Goal: Transaction & Acquisition: Purchase product/service

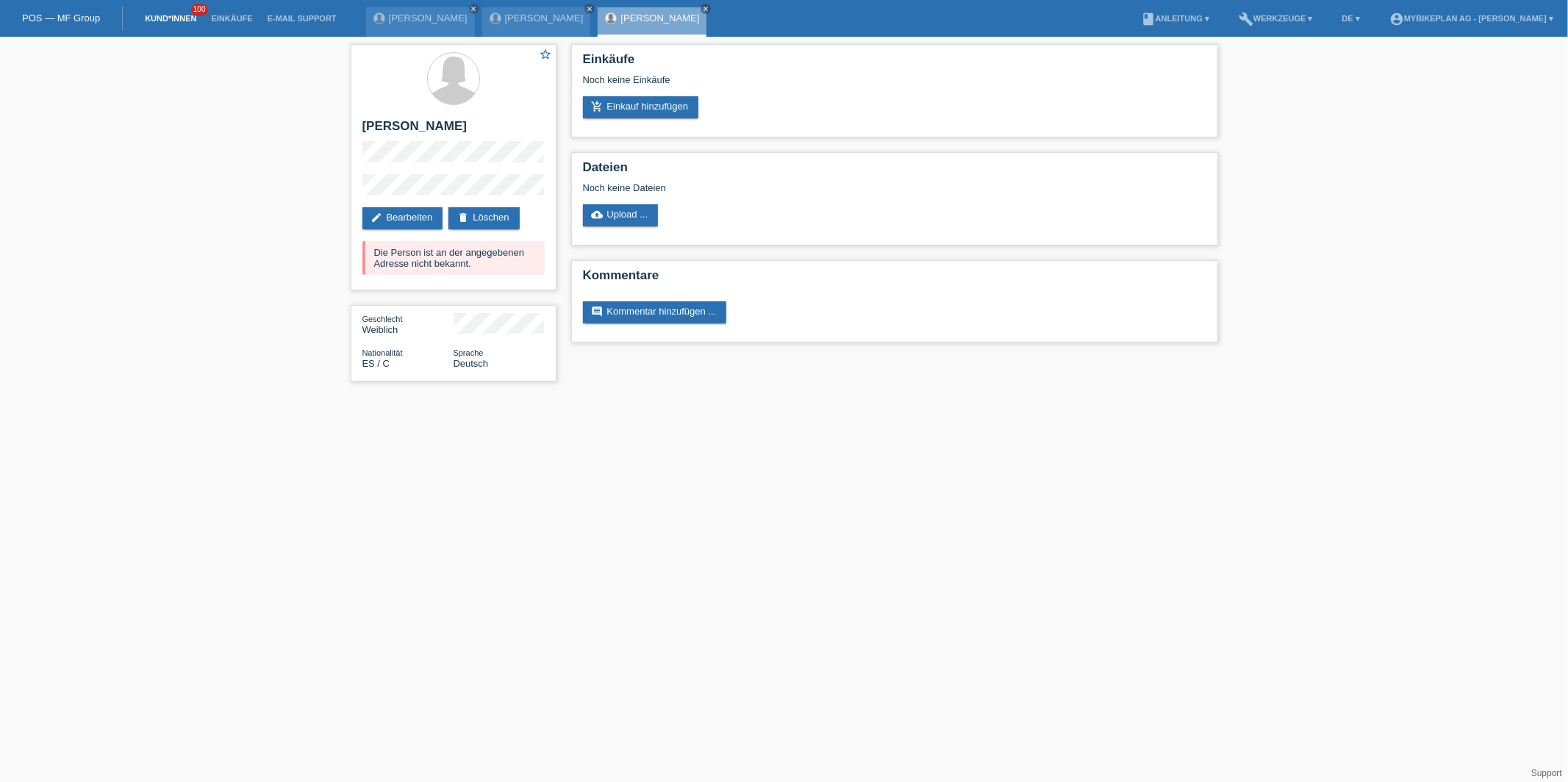
click at [161, 18] on link "Kund*innen" at bounding box center [171, 18] width 66 height 9
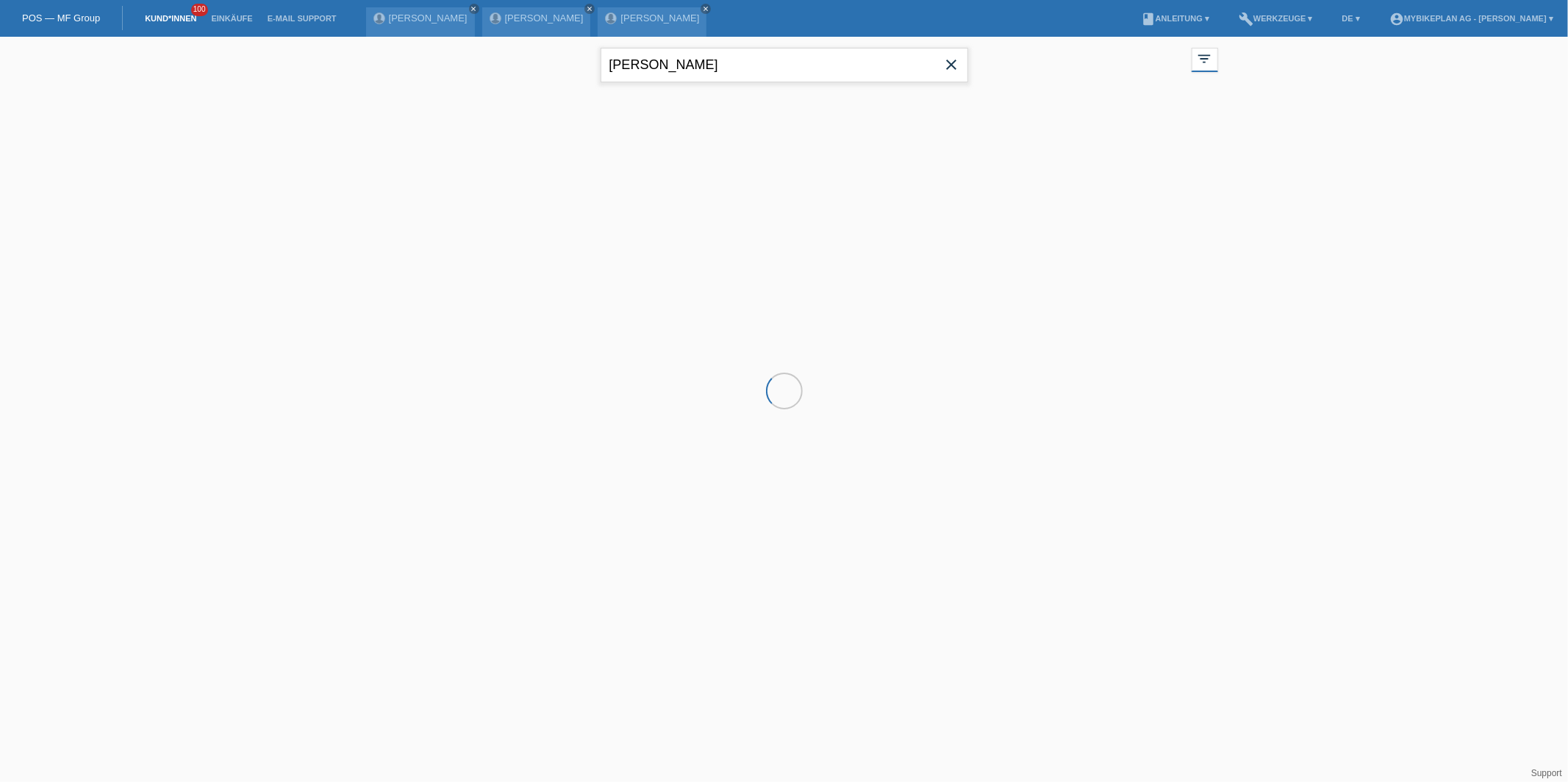
click at [683, 65] on input "tamara" at bounding box center [784, 65] width 368 height 34
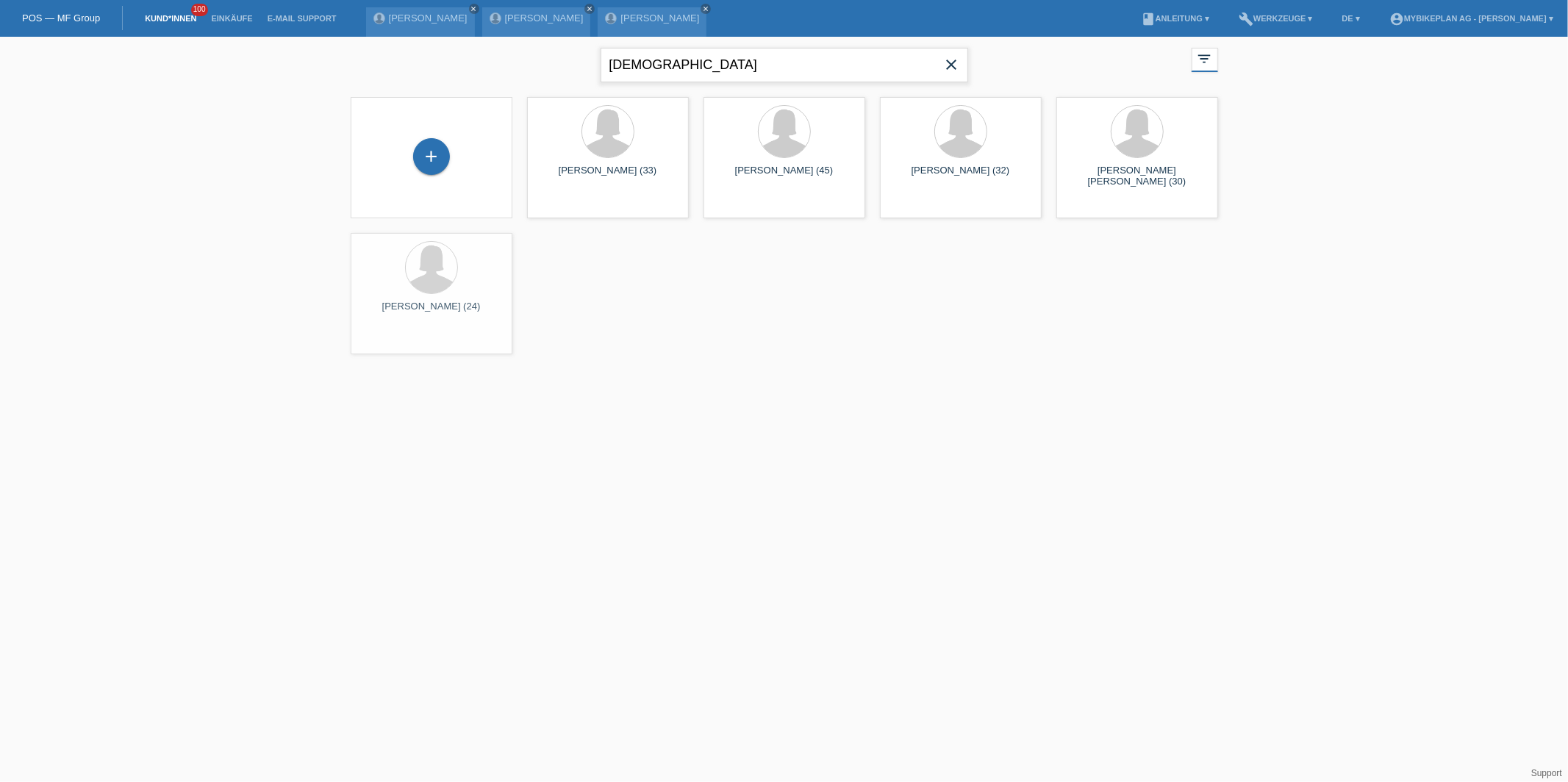
type input "esra"
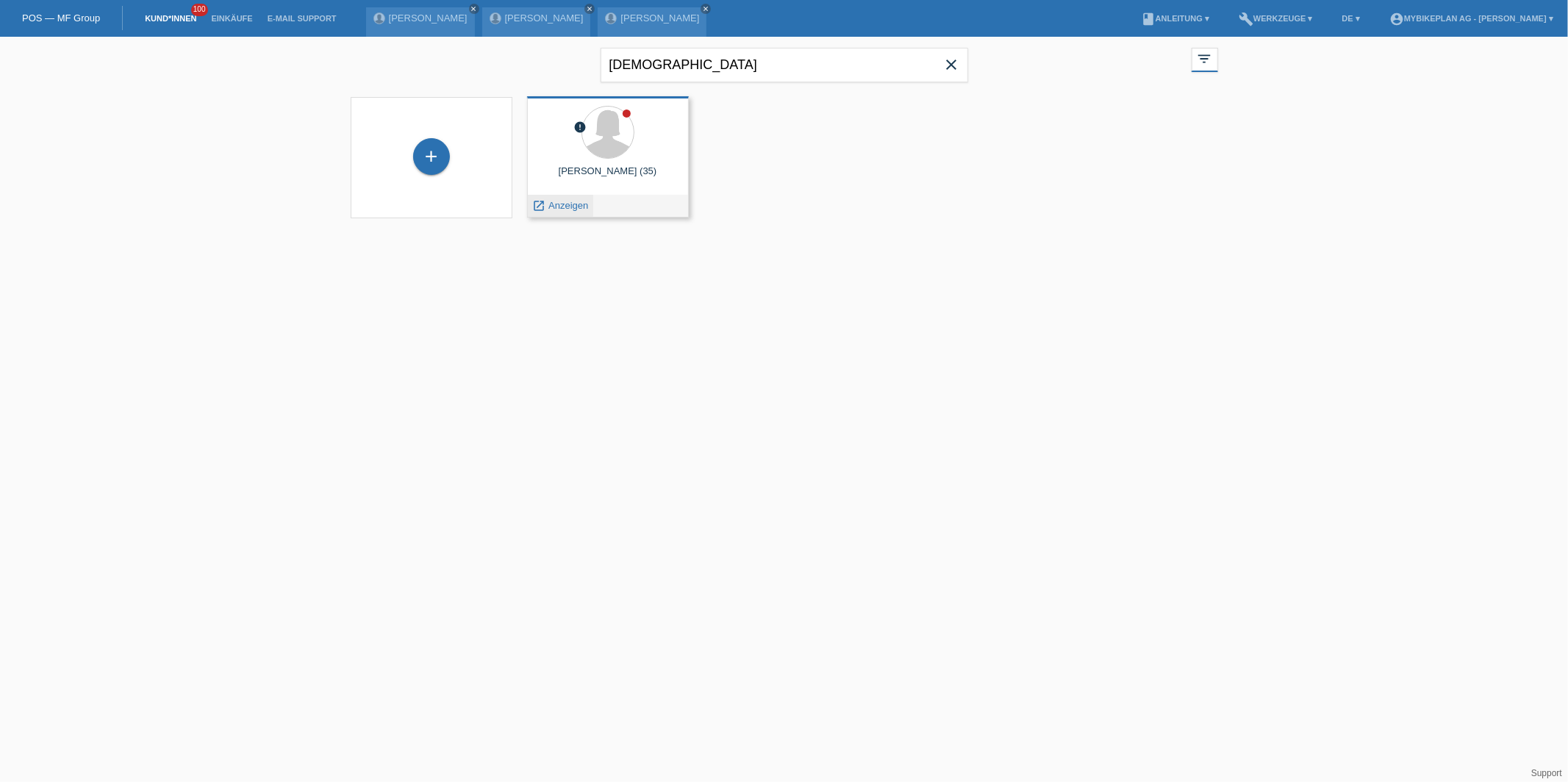
click at [563, 205] on span "Anzeigen" at bounding box center [568, 206] width 40 height 11
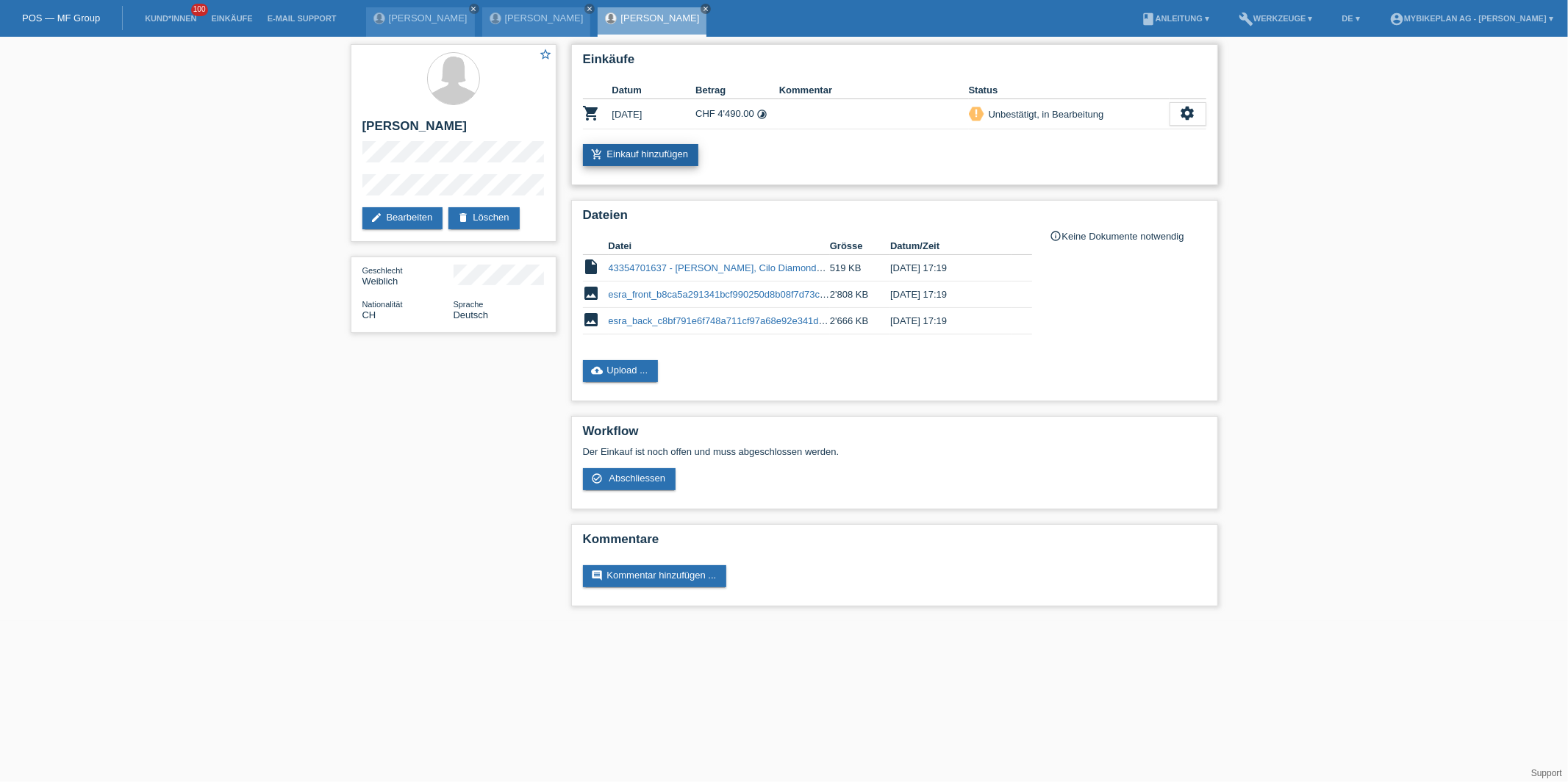
click at [632, 160] on link "add_shopping_cart Einkauf hinzufügen" at bounding box center [641, 155] width 116 height 22
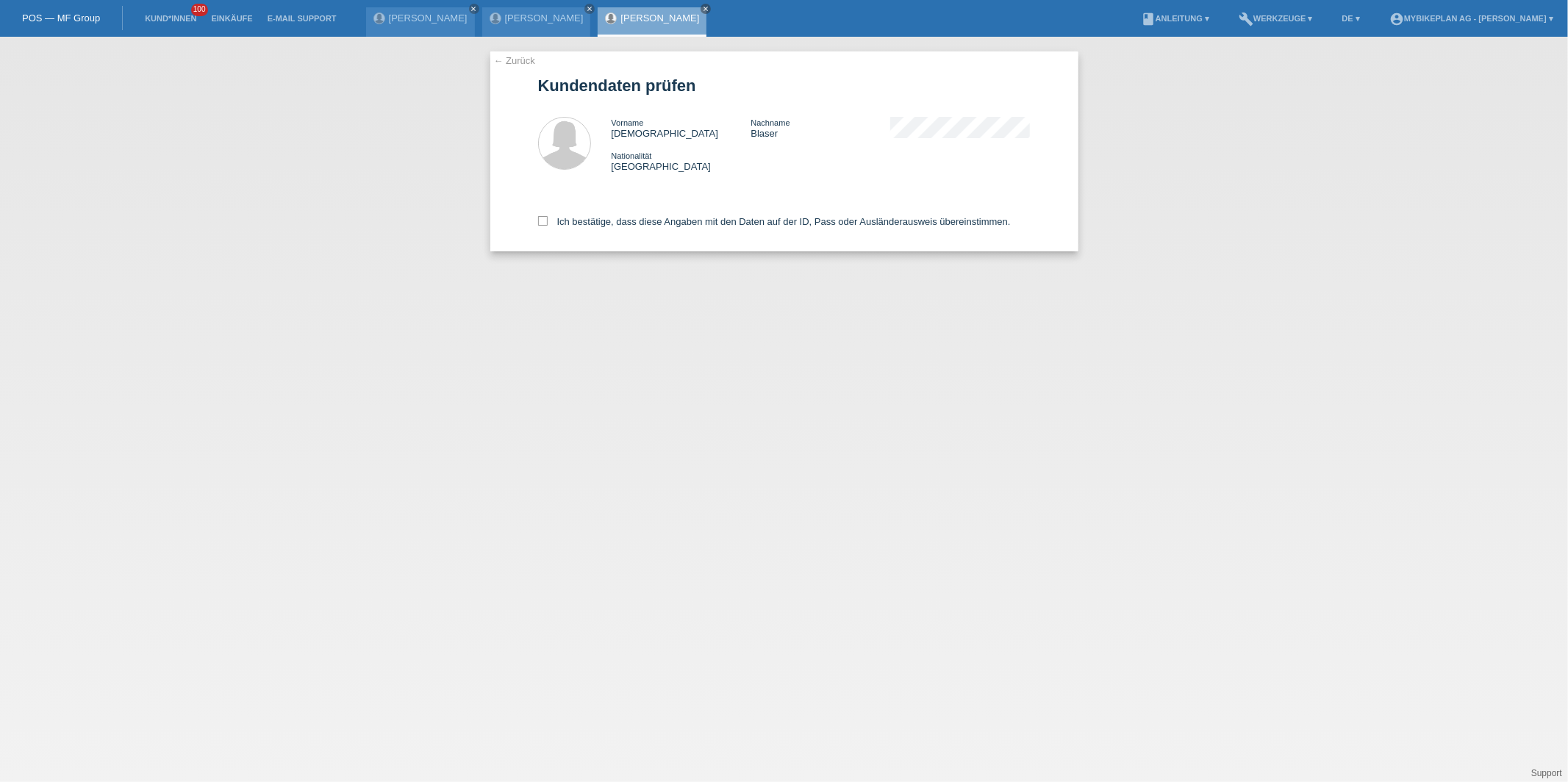
click at [613, 208] on div "Ich bestätige, dass diese Angaben mit den Daten auf der ID, Pass oder Ausländer…" at bounding box center [784, 219] width 492 height 65
click at [613, 216] on label "Ich bestätige, dass diese Angaben mit den Daten auf der ID, Pass oder Ausländer…" at bounding box center [774, 221] width 473 height 11
click at [548, 216] on input "Ich bestätige, dass diese Angaben mit den Daten auf der ID, Pass oder Ausländer…" at bounding box center [543, 220] width 9 height 9
checkbox input "true"
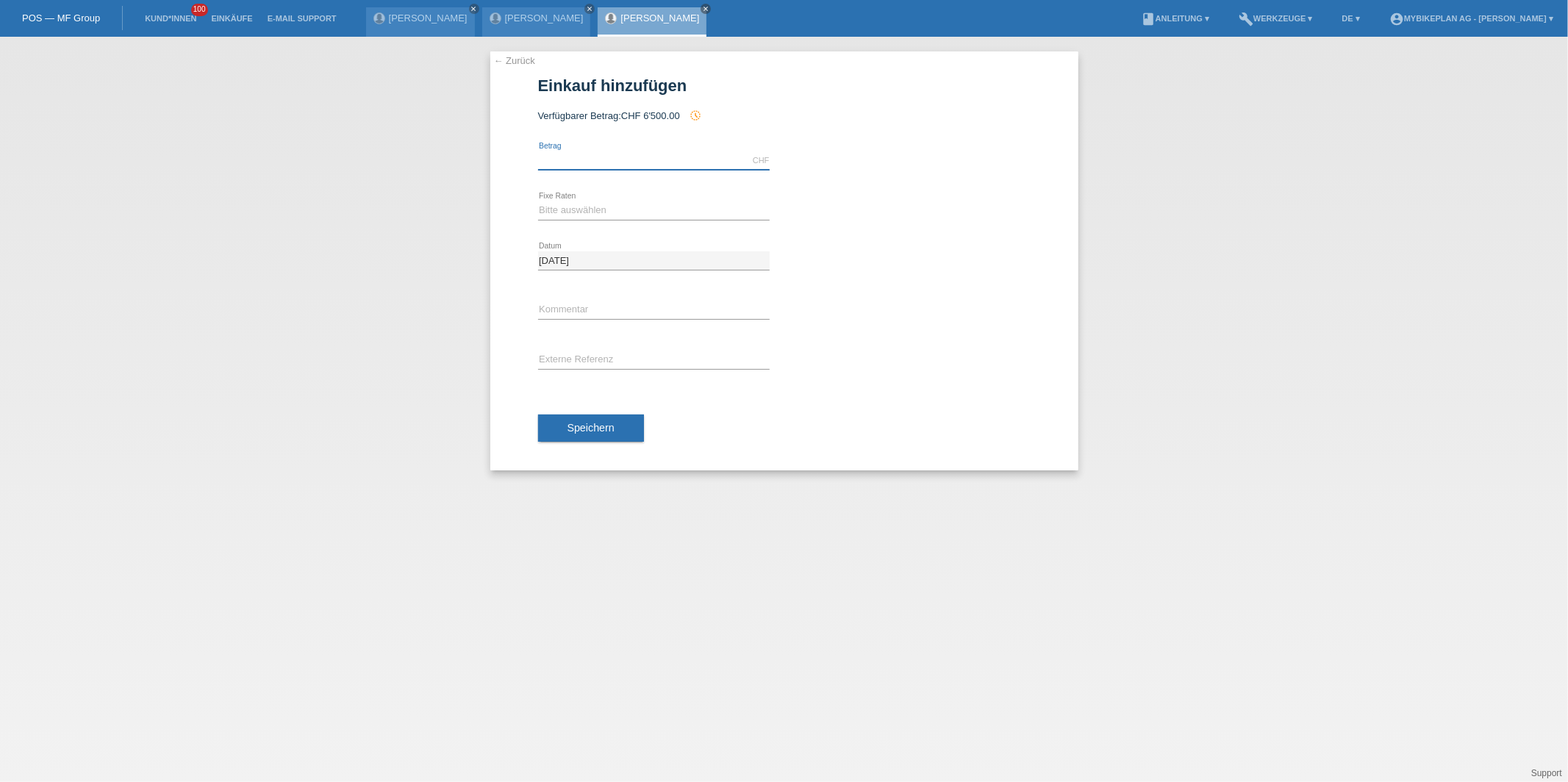
click at [612, 165] on input "text" at bounding box center [654, 160] width 231 height 18
type input "4799.00"
click at [557, 213] on select "Bitte auswählen 6 Raten 12 Raten 18 Raten 24 Raten 36 Raten 48 Raten" at bounding box center [654, 209] width 231 height 18
select select "487"
click at [538, 201] on select "Bitte auswählen 6 Raten 12 Raten 18 Raten 24 Raten 36 Raten 48 Raten" at bounding box center [654, 209] width 231 height 18
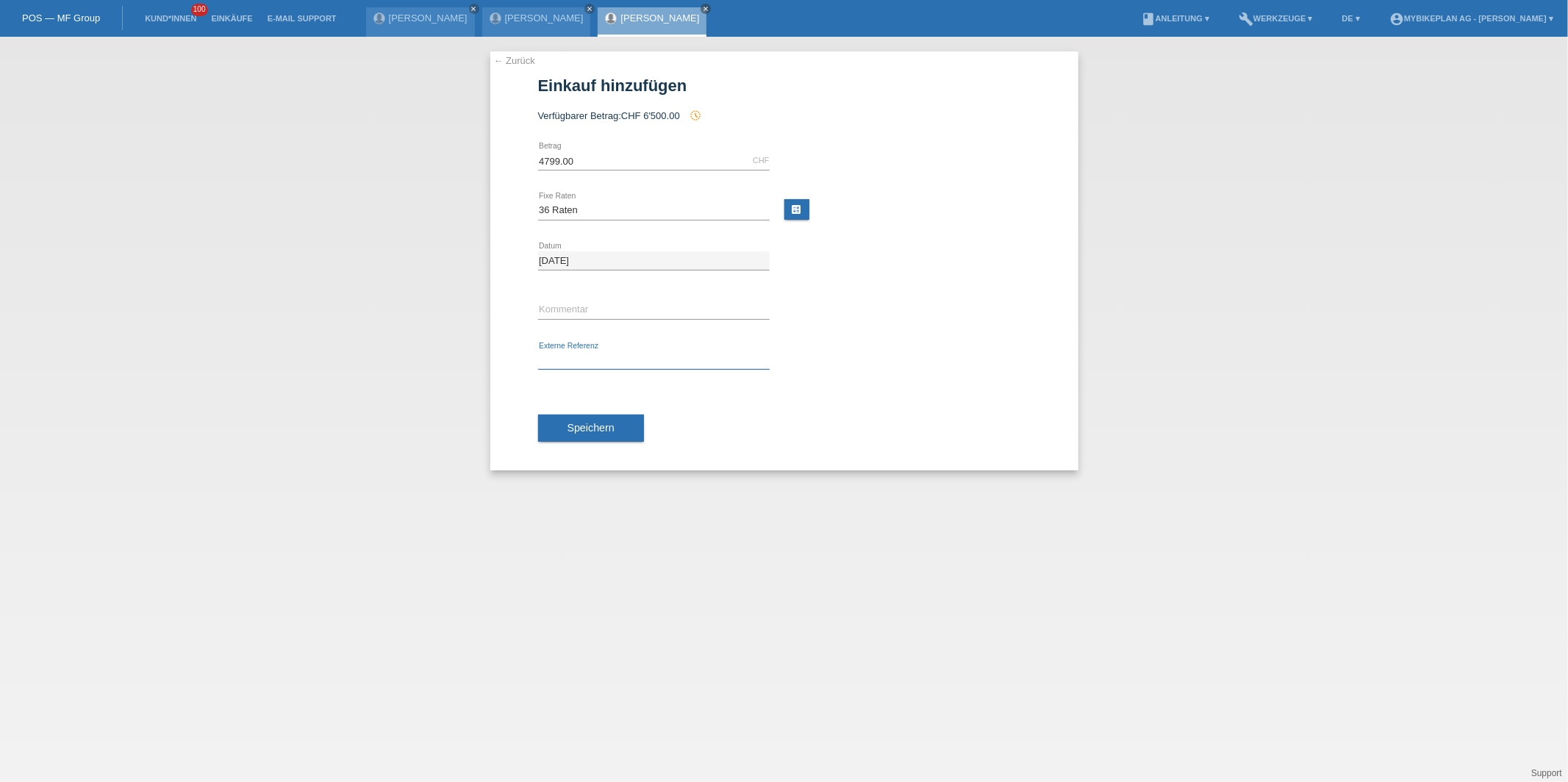
click at [576, 362] on input "text" at bounding box center [654, 361] width 231 height 18
paste input "43458849052"
type input "43458849052"
click at [574, 436] on button "Speichern" at bounding box center [591, 429] width 106 height 28
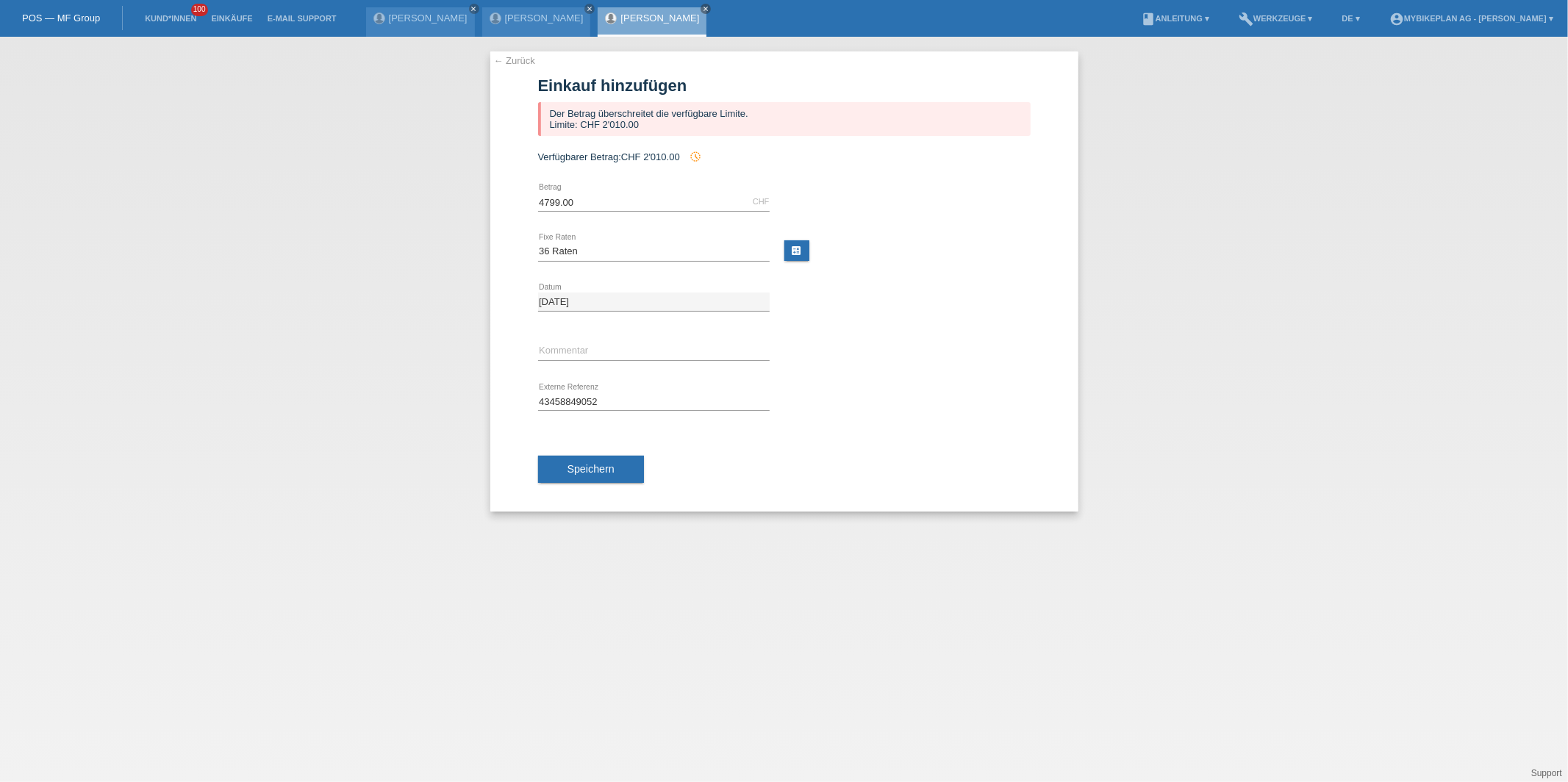
click at [525, 60] on link "← Zurück" at bounding box center [514, 61] width 41 height 11
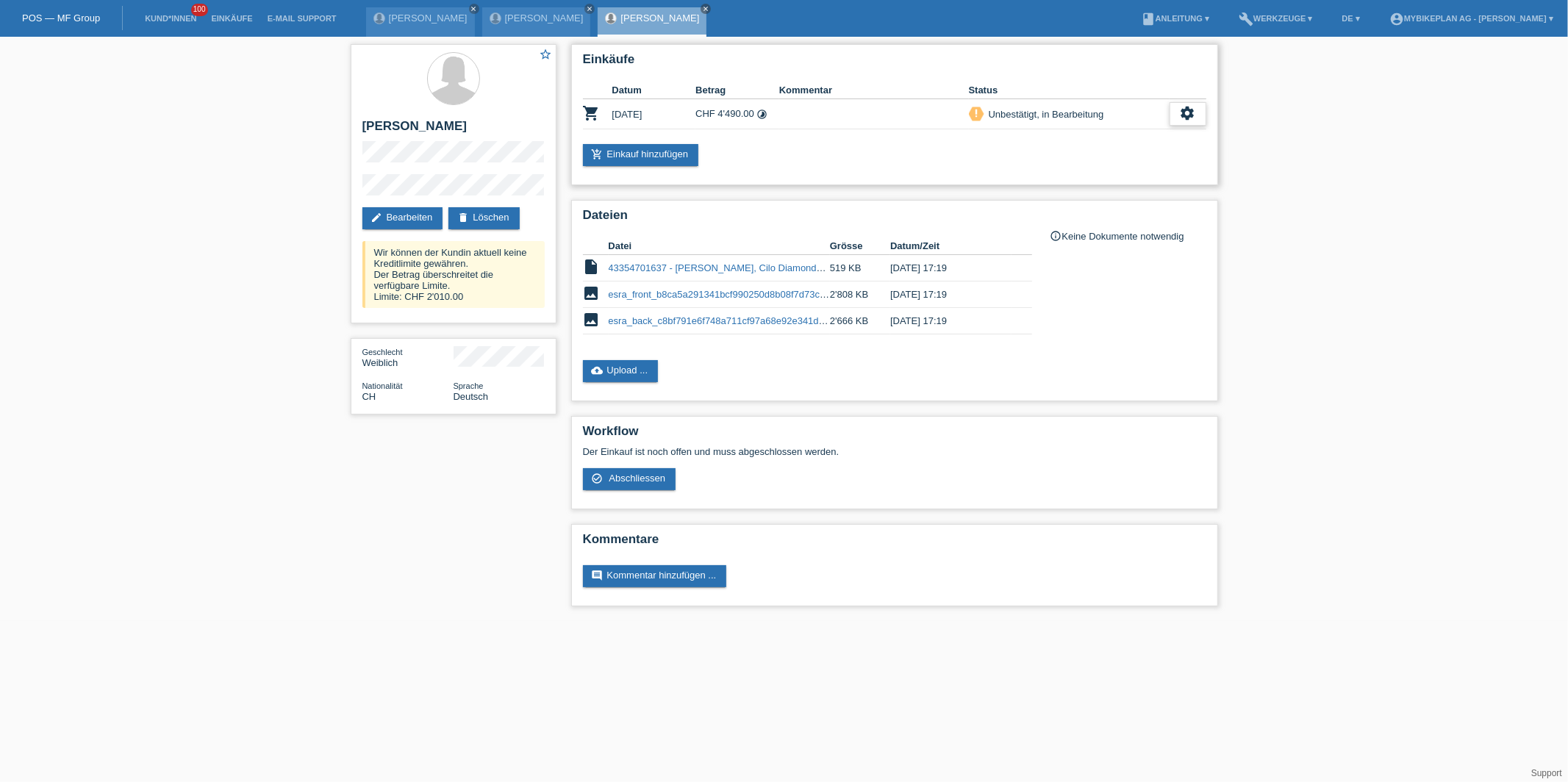
click at [1184, 114] on icon "settings" at bounding box center [1188, 113] width 17 height 17
click at [1087, 206] on span "Kundin ist vom Kauf zurückgetreten..." at bounding box center [1142, 202] width 212 height 18
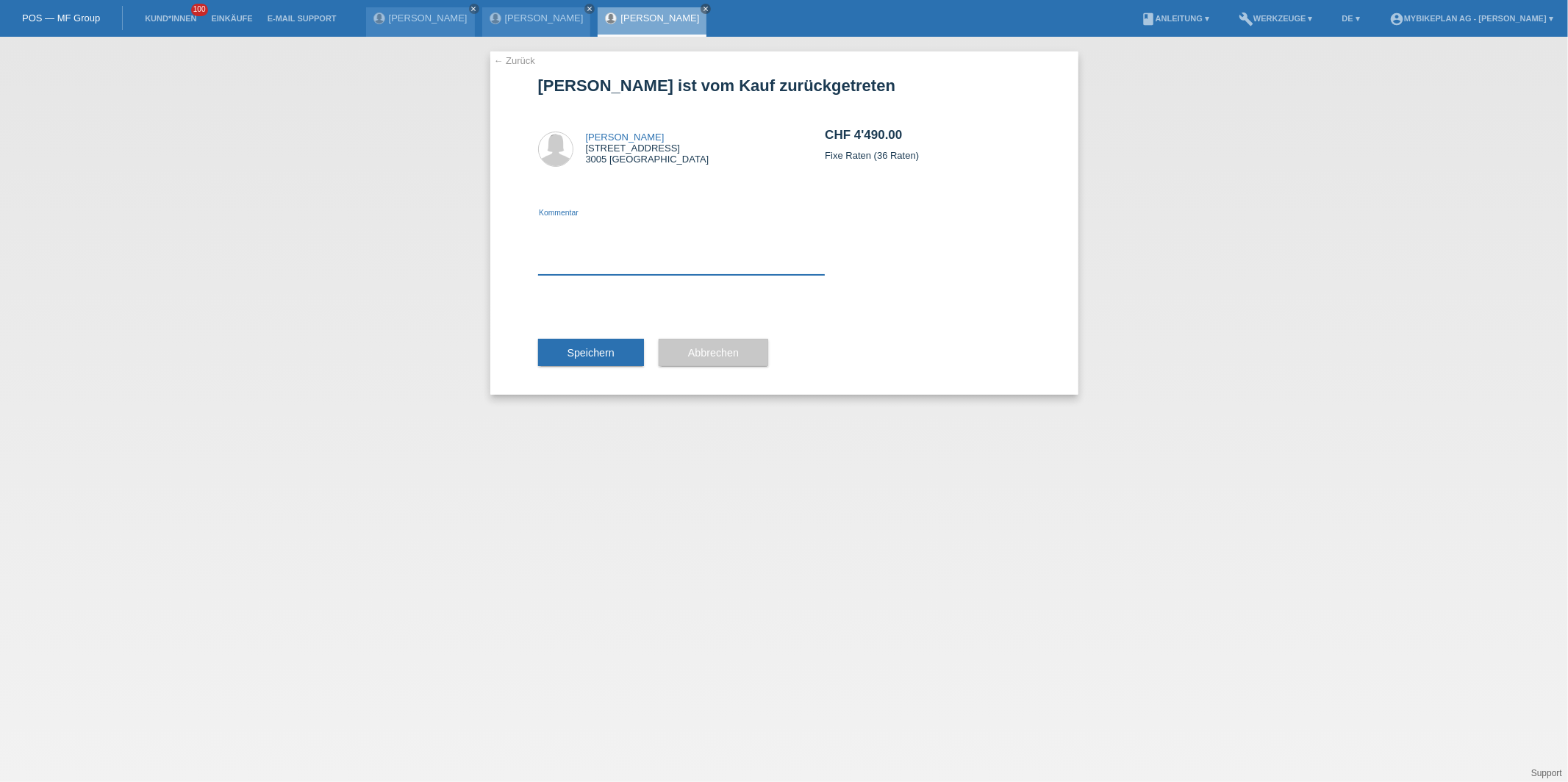
click at [703, 261] on textarea at bounding box center [682, 246] width 288 height 56
type textarea "exchange"
click at [619, 348] on button "Speichern" at bounding box center [591, 353] width 106 height 28
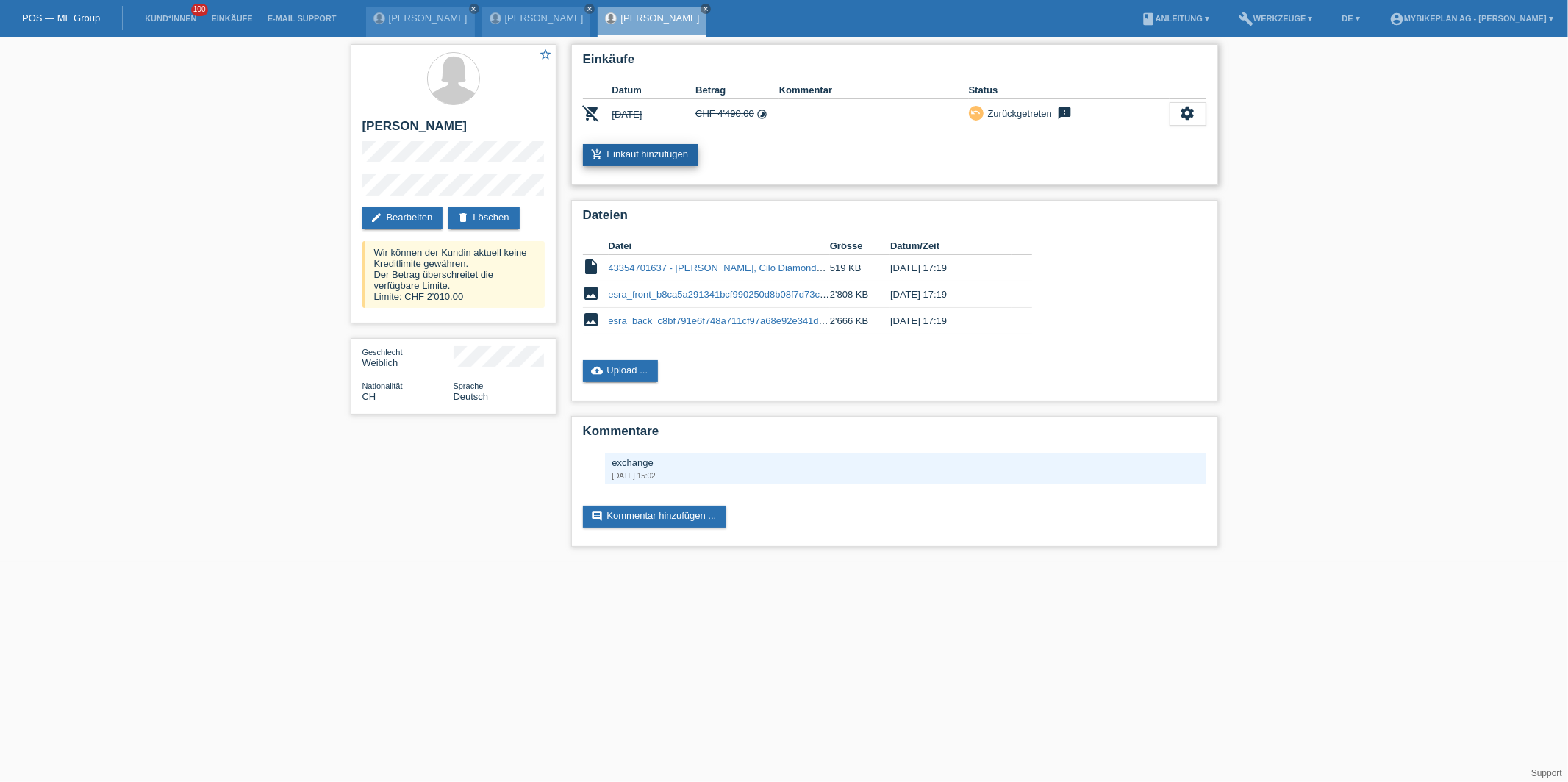
click at [642, 158] on link "add_shopping_cart Einkauf hinzufügen" at bounding box center [641, 155] width 116 height 22
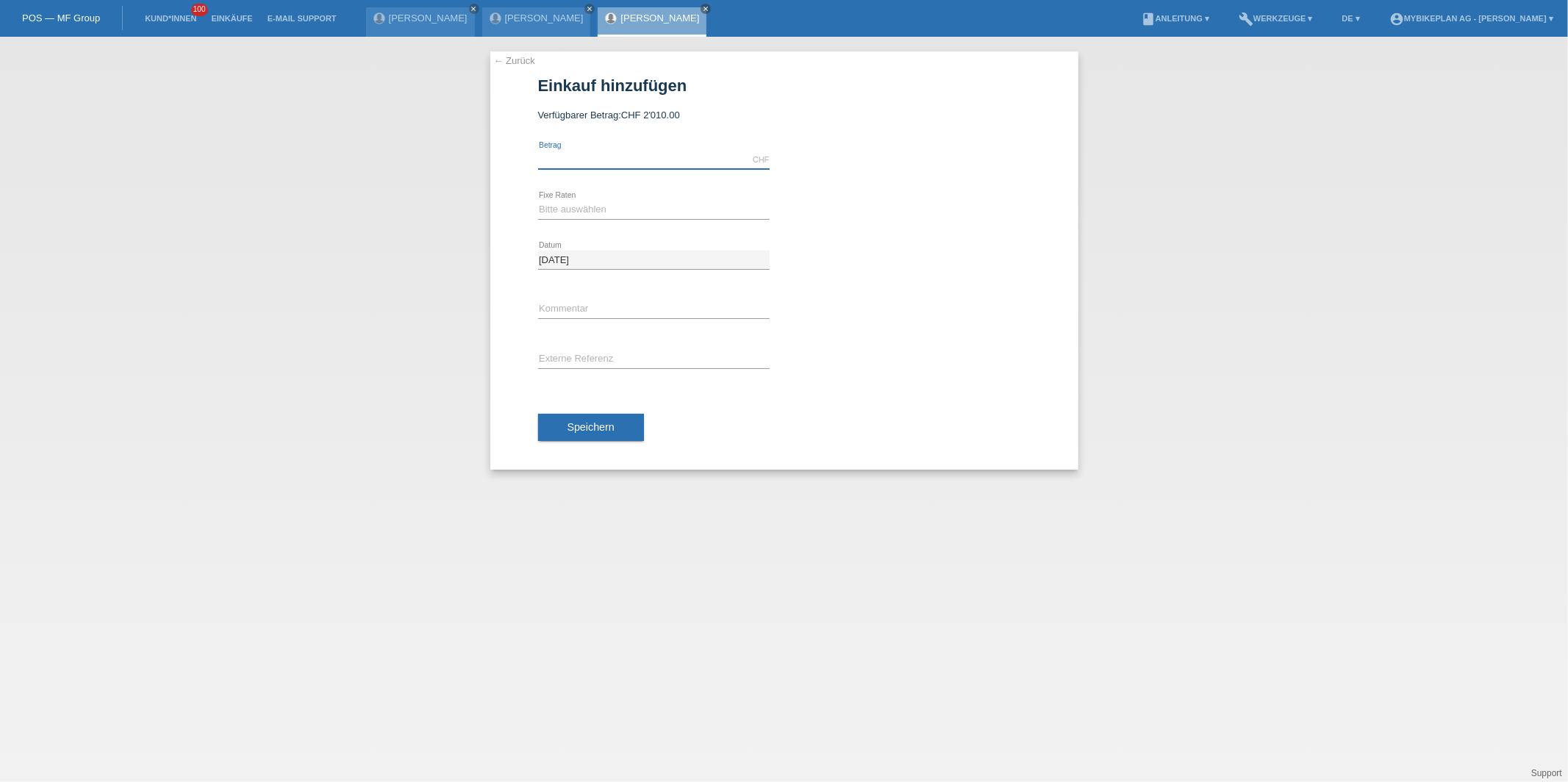
click at [633, 160] on input "text" at bounding box center [654, 160] width 231 height 18
type input "4799.00"
click at [574, 205] on select "Bitte auswählen 6 Raten 12 Raten 18 Raten 24 Raten 36 Raten 48 Raten" at bounding box center [654, 209] width 231 height 18
select select "487"
click at [538, 201] on select "Bitte auswählen 6 Raten 12 Raten 18 Raten 24 Raten 36 Raten 48 Raten" at bounding box center [654, 209] width 231 height 18
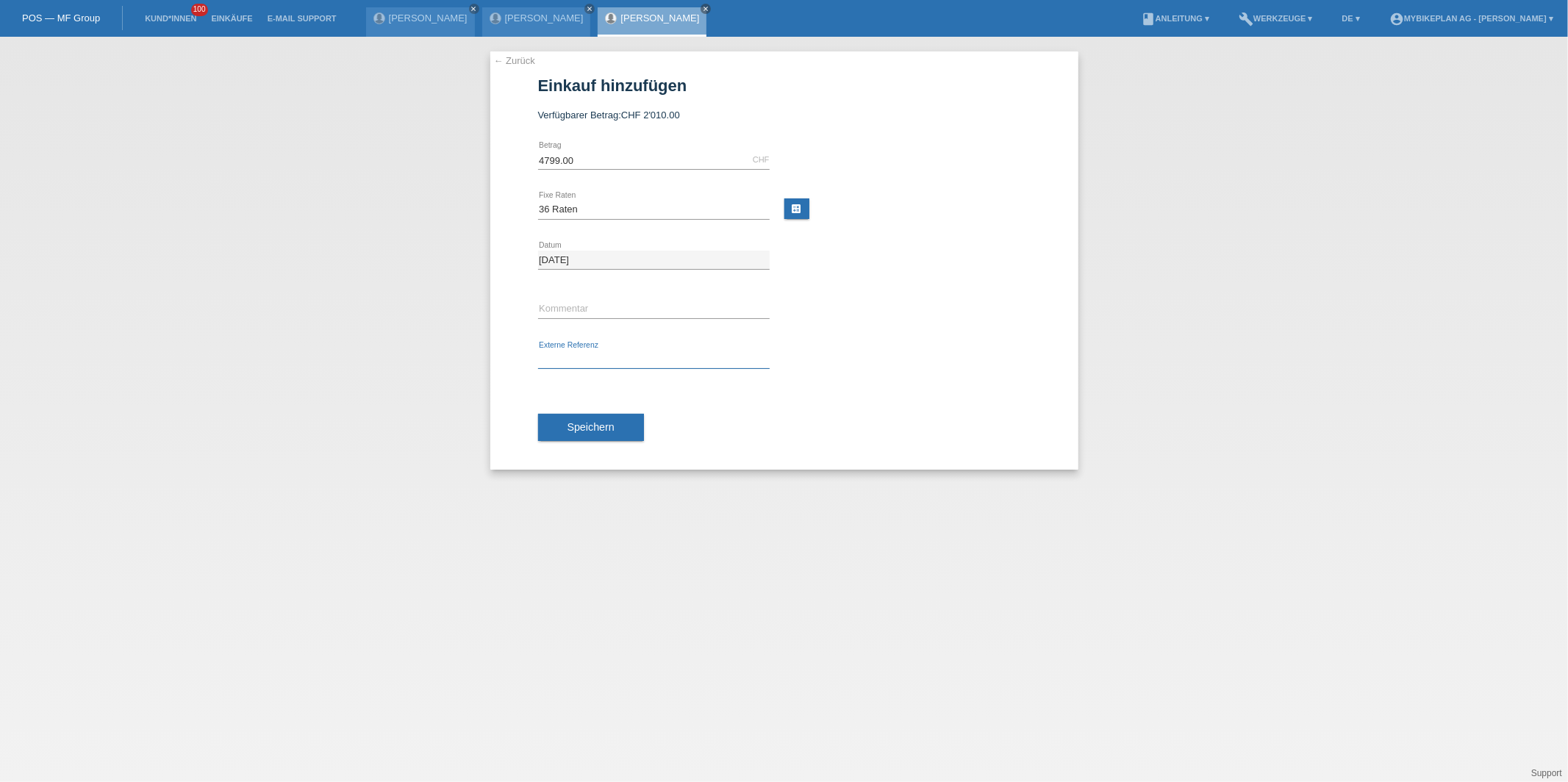
click at [555, 361] on input "text" at bounding box center [654, 360] width 231 height 18
paste input "43458849052"
type input "43458849052"
click at [559, 410] on div "Speichern" at bounding box center [784, 428] width 492 height 85
click at [559, 425] on button "Speichern" at bounding box center [591, 428] width 106 height 28
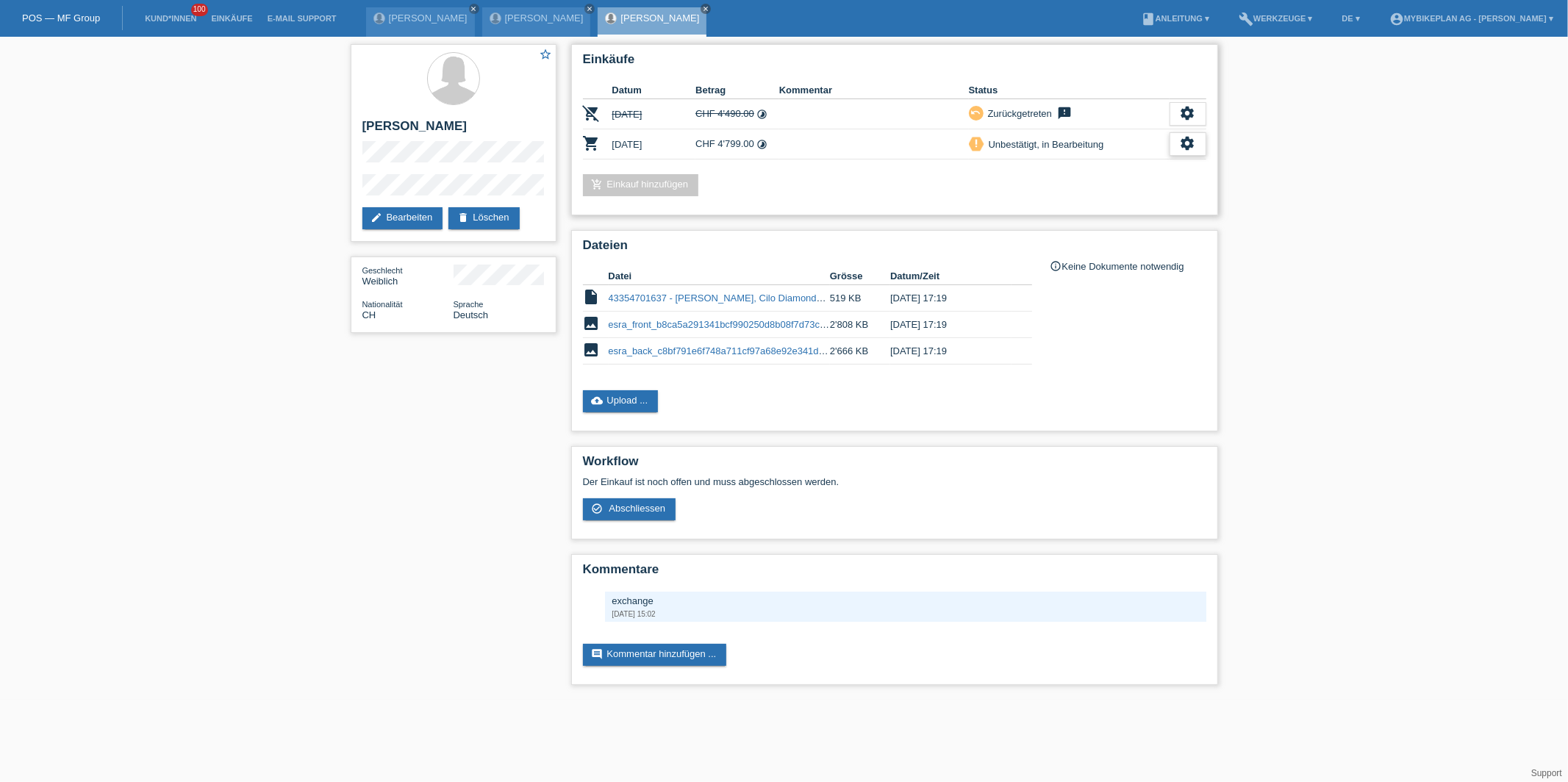
click at [1178, 148] on div "settings" at bounding box center [1188, 145] width 37 height 24
click at [1094, 166] on div "fullscreen Anzeigen" at bounding box center [1134, 166] width 237 height 22
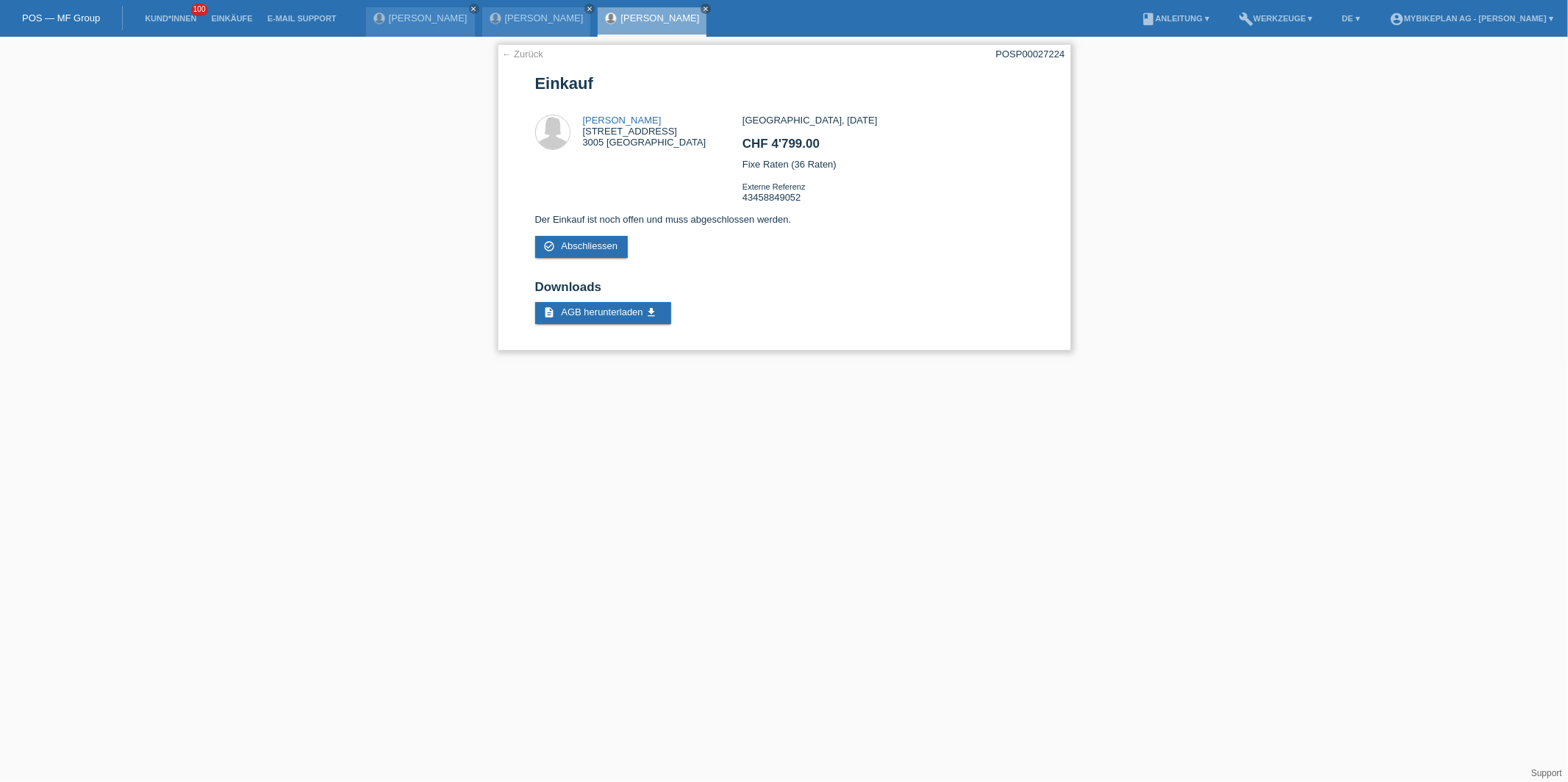
click at [1008, 60] on div "← Zurück POSP00027224 Einkauf Esra Blaser [STREET_ADDRESS] CHF 4'799.00" at bounding box center [784, 197] width 573 height 306
click at [1017, 52] on div "POSP00027224" at bounding box center [1030, 54] width 69 height 11
copy div "POSP00027224"
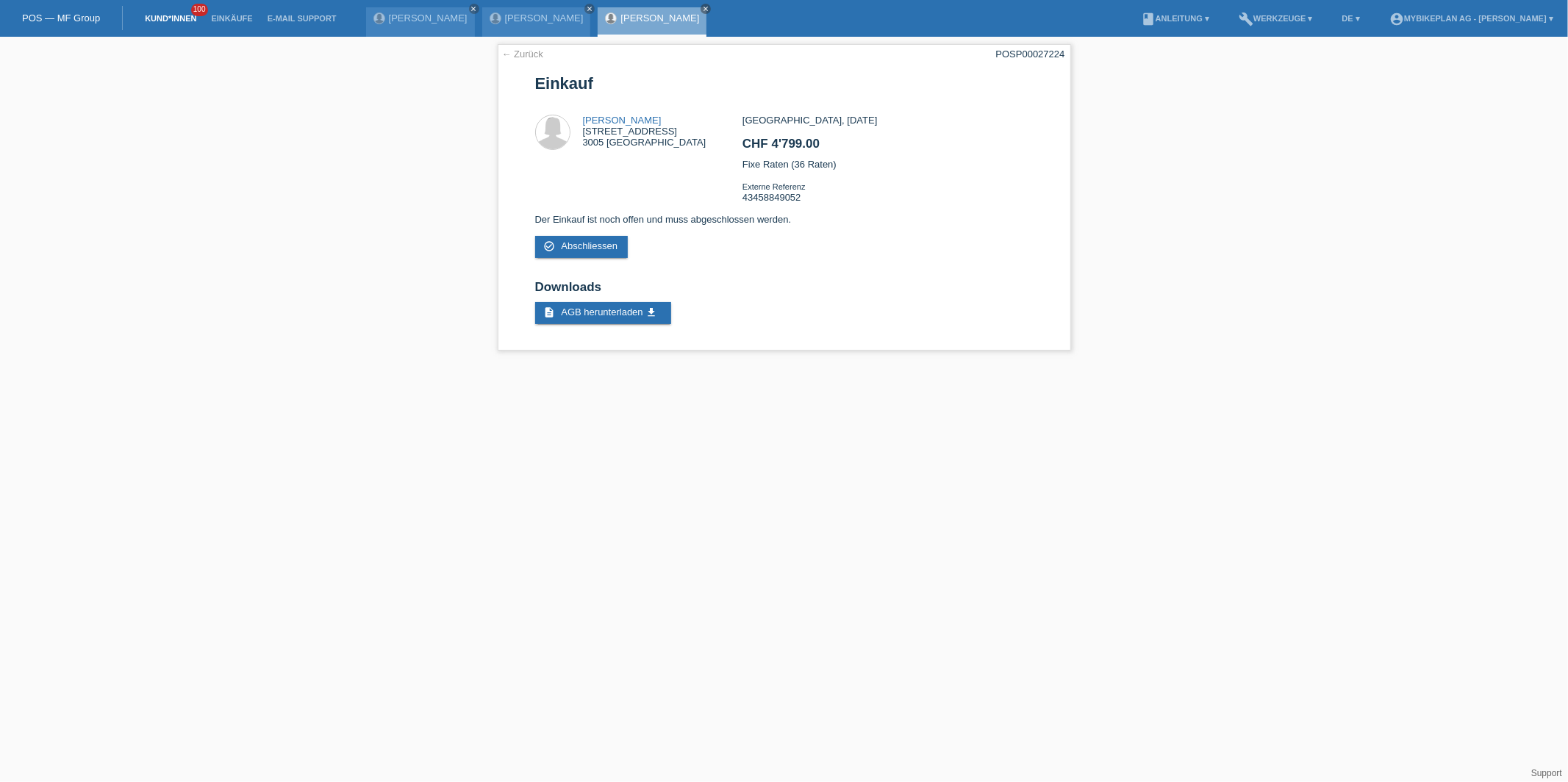
click at [165, 14] on link "Kund*innen" at bounding box center [171, 18] width 66 height 9
click at [173, 14] on link "Kund*innen" at bounding box center [171, 18] width 66 height 9
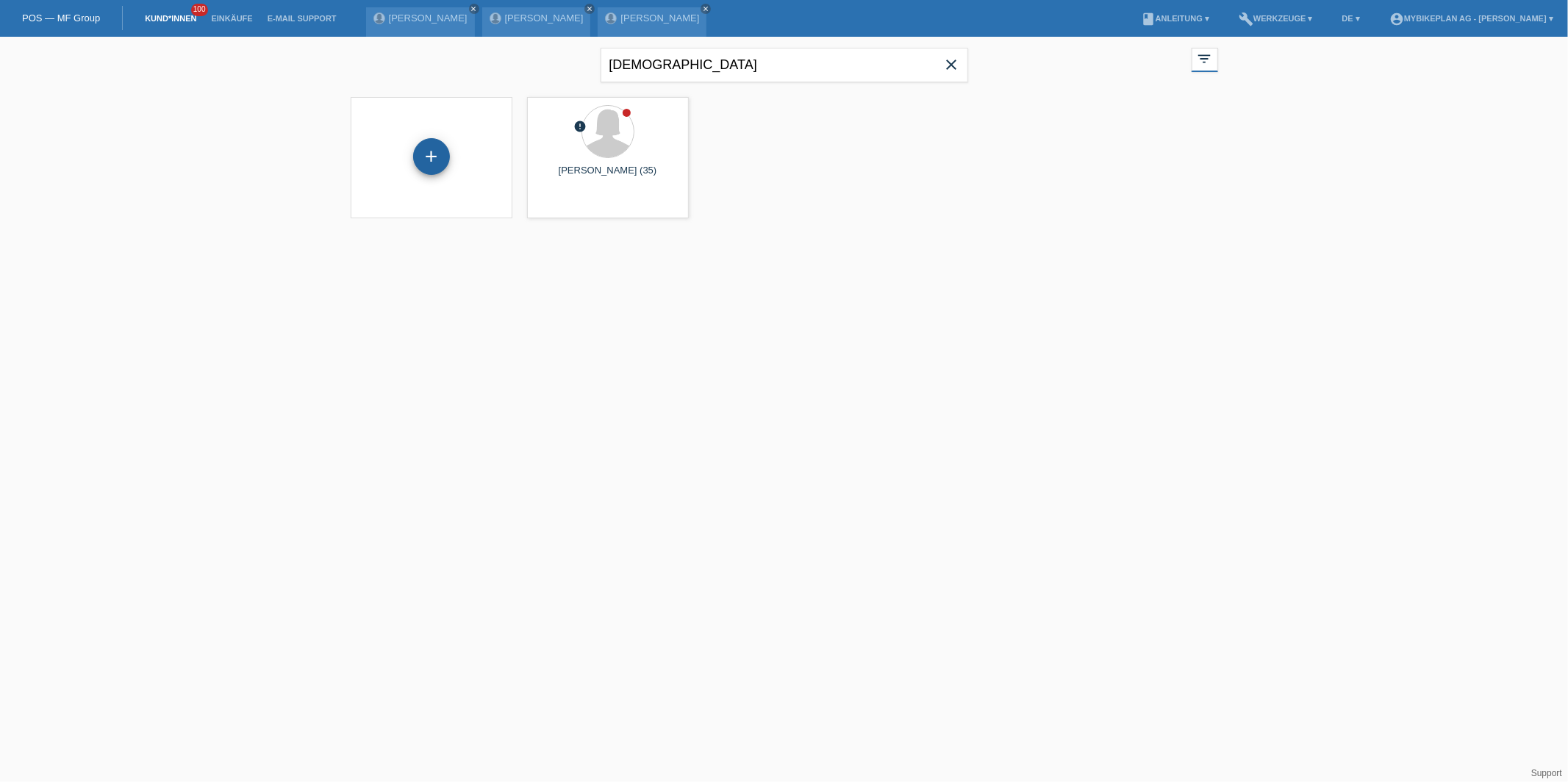
click at [431, 161] on div "+" at bounding box center [431, 157] width 37 height 37
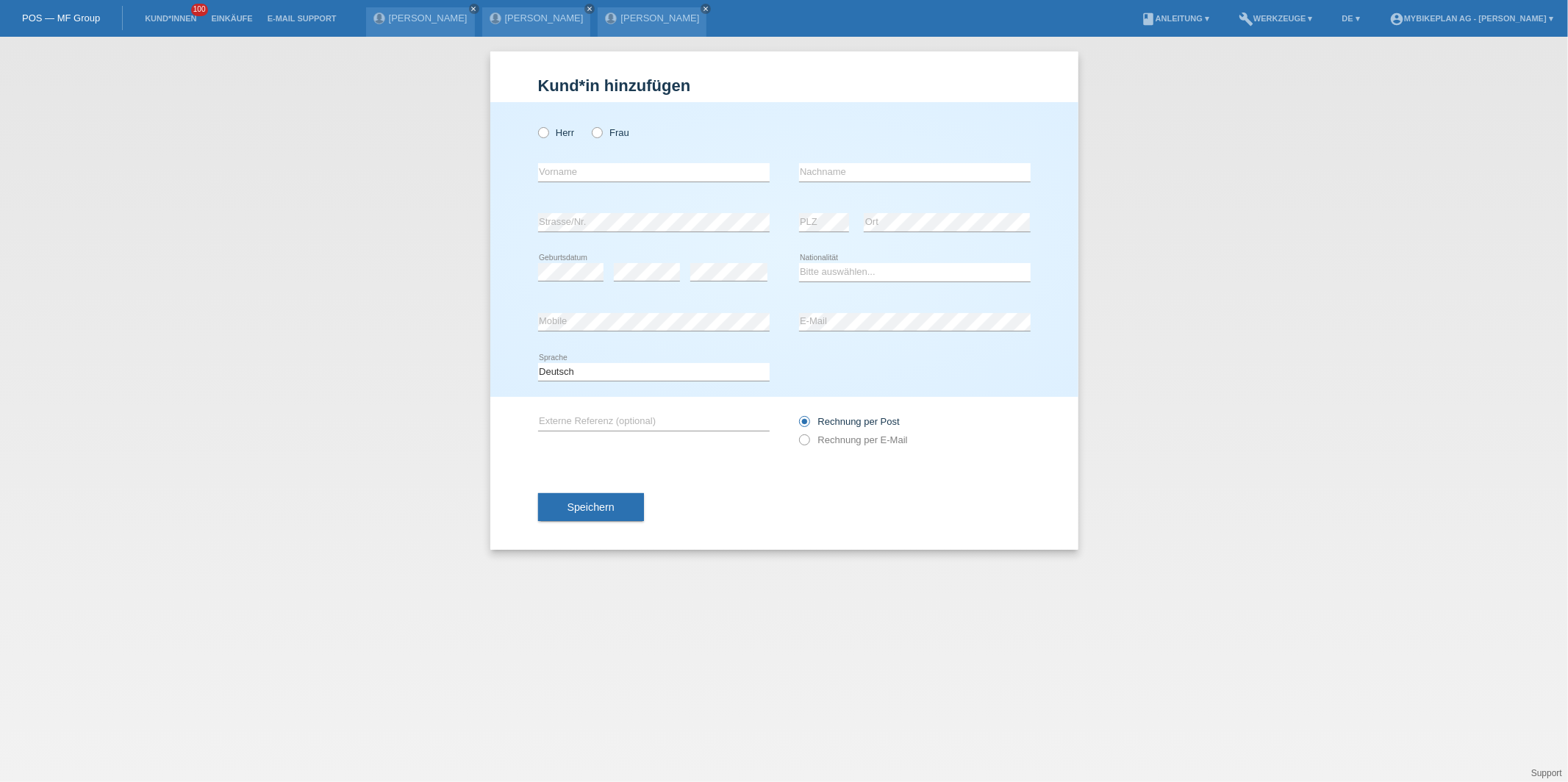
click at [560, 140] on div "Herr Frau" at bounding box center [654, 133] width 231 height 30
click at [554, 133] on label "Herr" at bounding box center [557, 133] width 37 height 11
click at [548, 133] on input "Herr" at bounding box center [543, 132] width 9 height 9
radio input "true"
click at [554, 171] on input "text" at bounding box center [654, 172] width 231 height 18
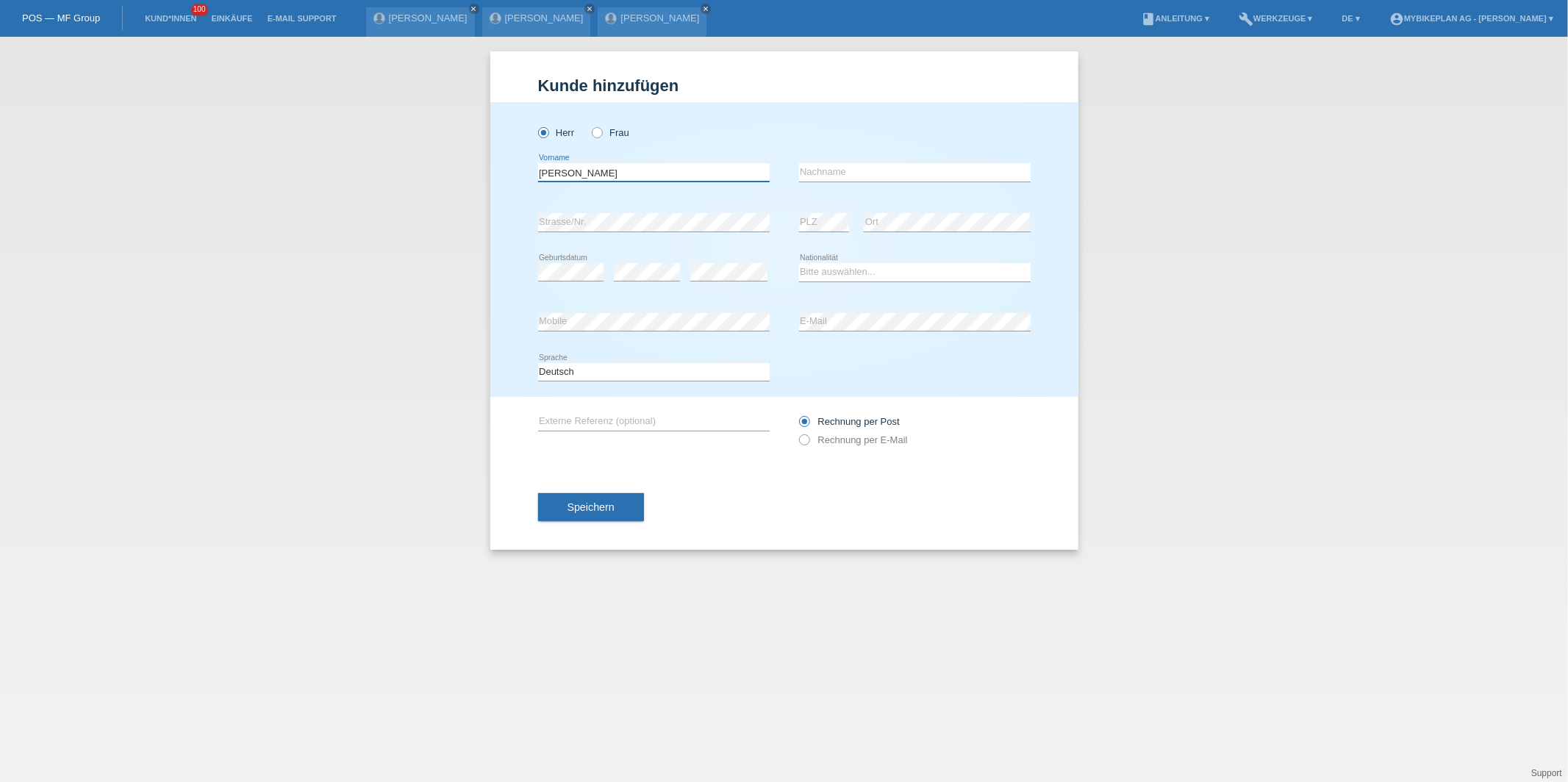
type input "Eugen"
type input "Wipfli"
select select "CH"
click at [812, 441] on label "Rechnung per E-Mail" at bounding box center [854, 440] width 109 height 11
click at [808, 441] on input "Rechnung per E-Mail" at bounding box center [804, 444] width 9 height 18
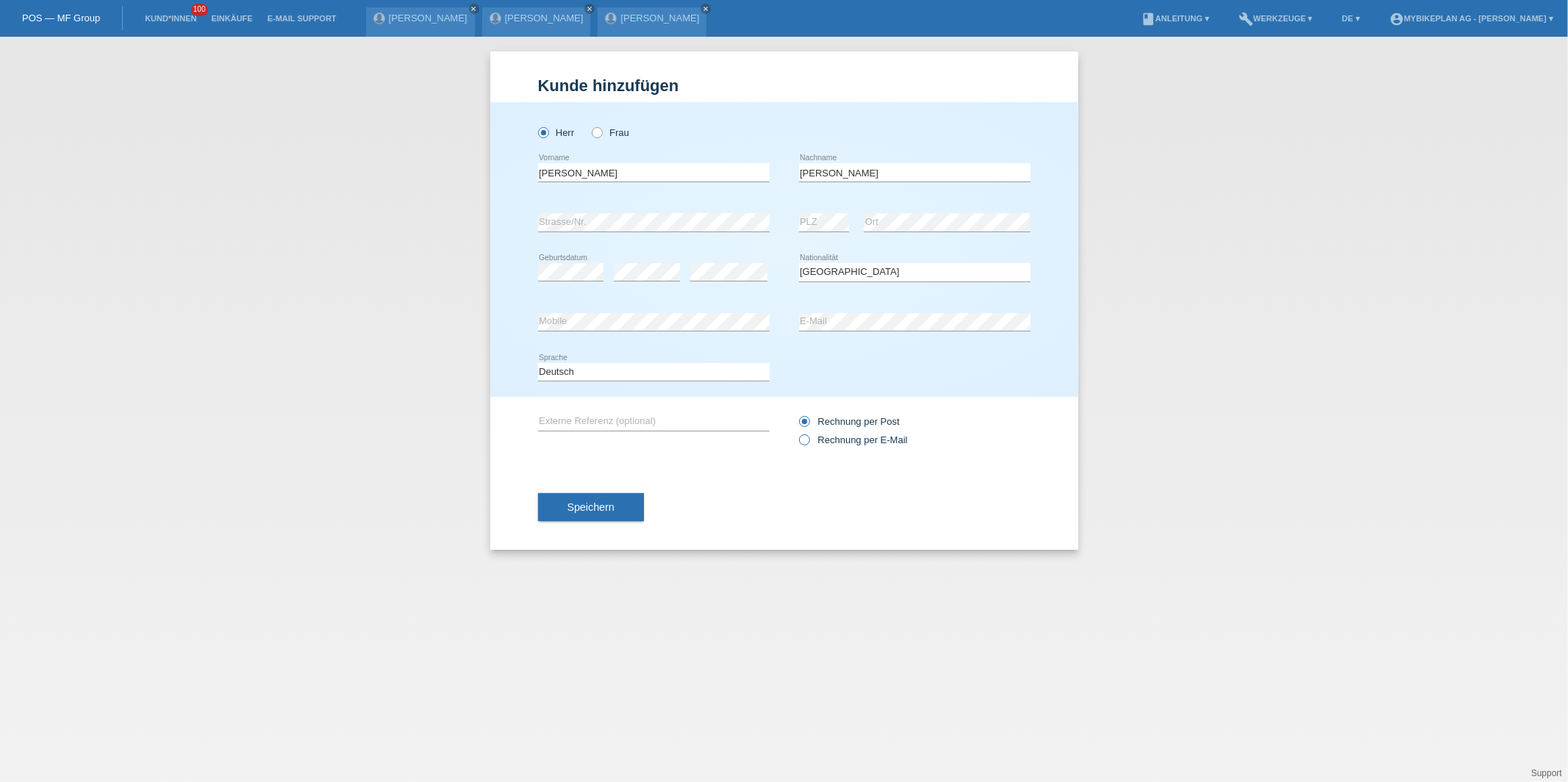
radio input "true"
click at [622, 511] on button "Speichern" at bounding box center [591, 507] width 106 height 28
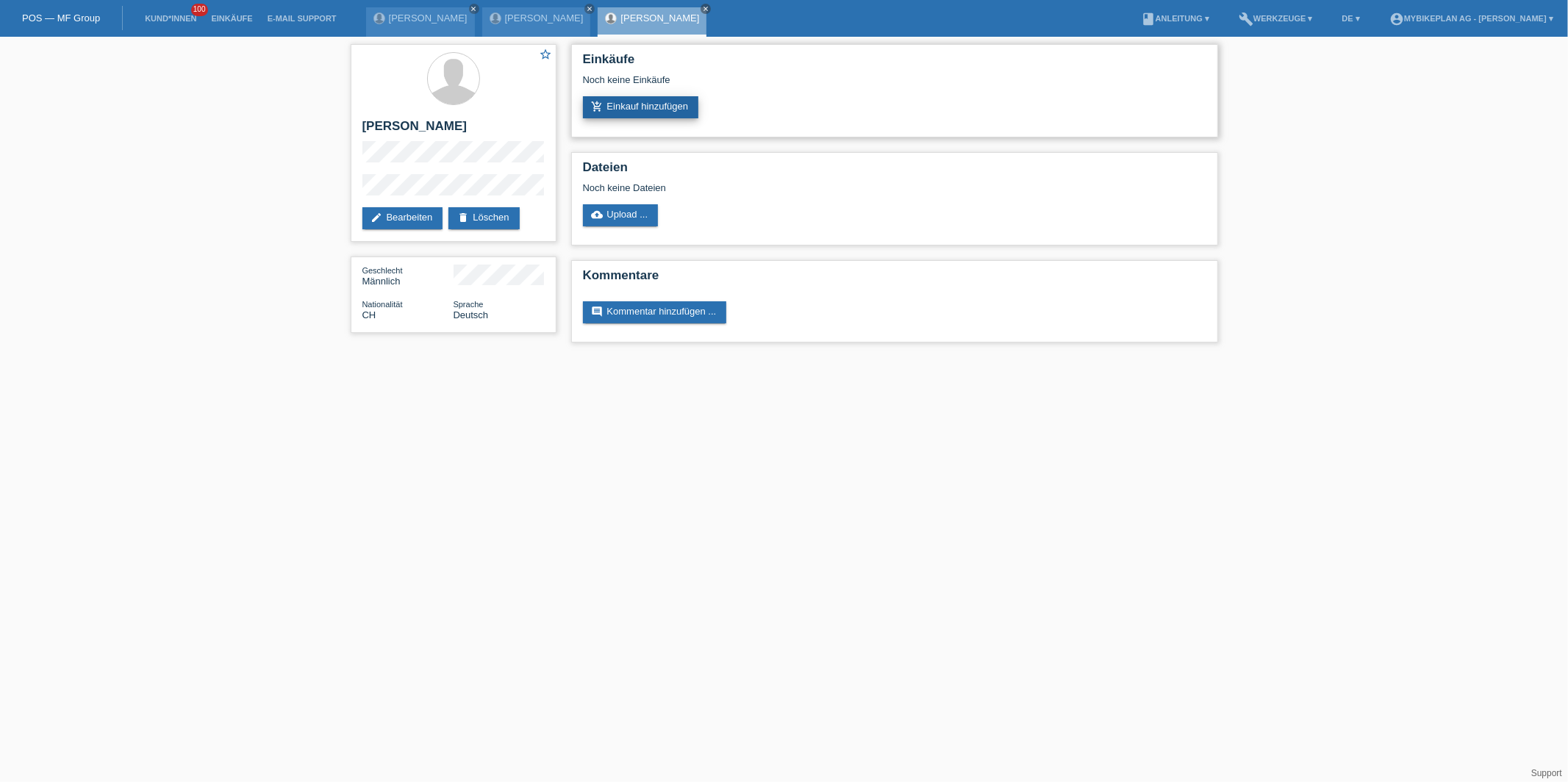
click at [607, 112] on link "add_shopping_cart Einkauf hinzufügen" at bounding box center [641, 107] width 116 height 22
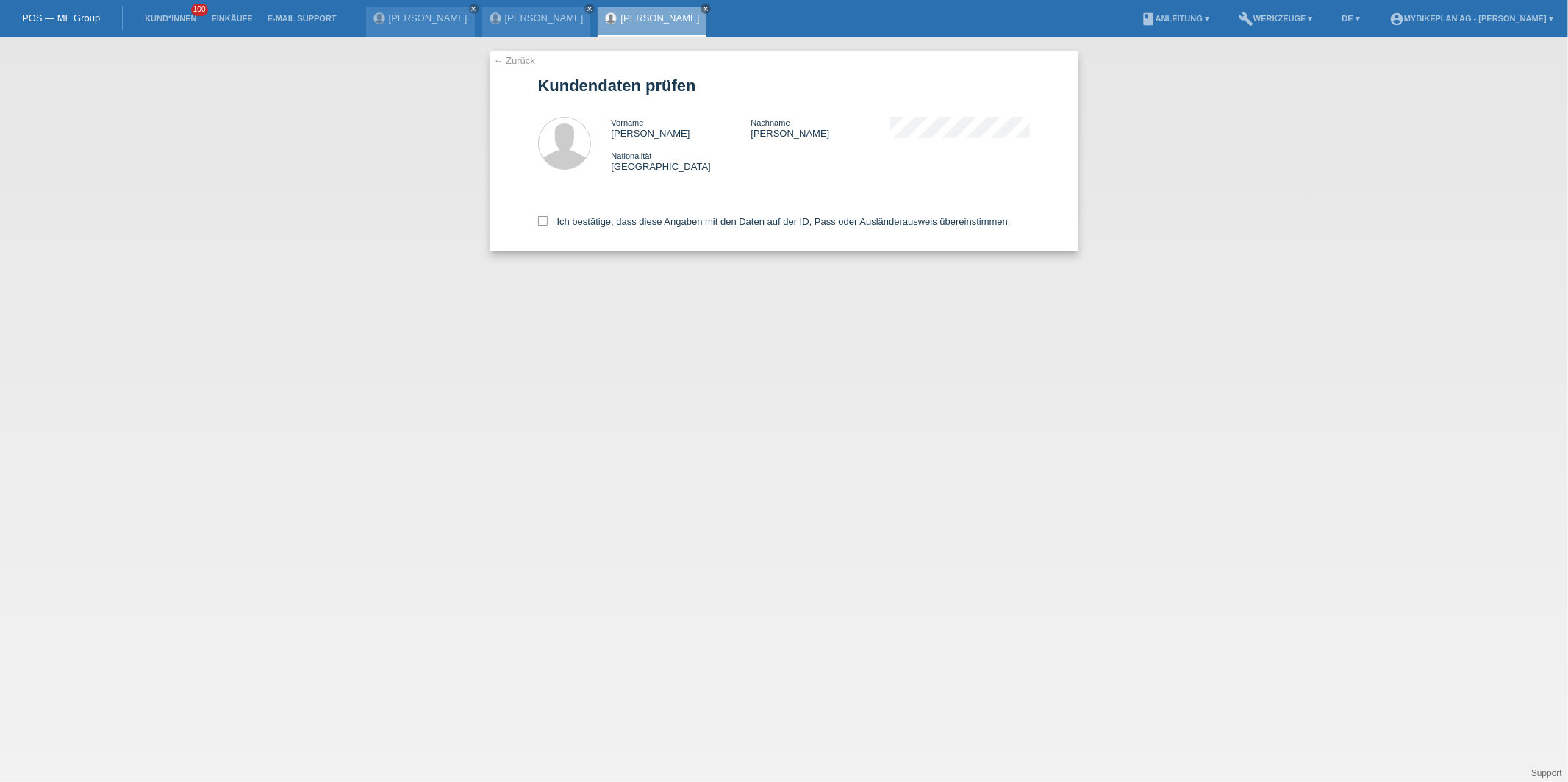
click at [578, 230] on div "Ich bestätige, dass diese Angaben mit den Daten auf der ID, Pass oder Ausländer…" at bounding box center [784, 219] width 492 height 65
click at [579, 227] on div "Ich bestätige, dass diese Angaben mit den Daten auf der ID, Pass oder Ausländer…" at bounding box center [784, 219] width 492 height 65
click at [579, 223] on label "Ich bestätige, dass diese Angaben mit den Daten auf der ID, Pass oder Ausländer…" at bounding box center [774, 221] width 473 height 11
click at [548, 223] on input "Ich bestätige, dass diese Angaben mit den Daten auf der ID, Pass oder Ausländer…" at bounding box center [543, 220] width 9 height 9
checkbox input "true"
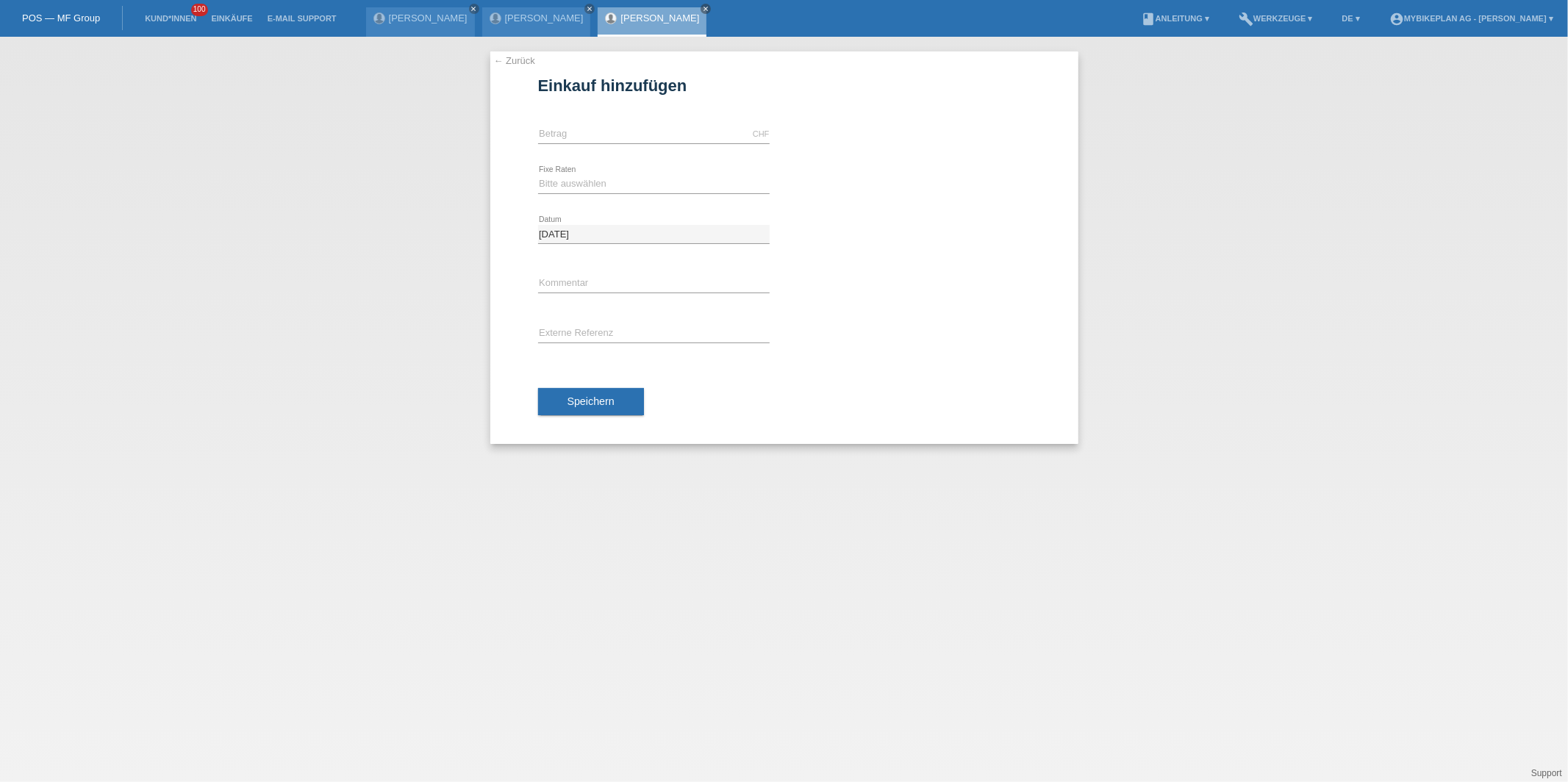
click at [576, 121] on div "CHF error [GEOGRAPHIC_DATA]" at bounding box center [654, 135] width 231 height 50
click at [576, 130] on input "text" at bounding box center [654, 135] width 231 height 18
type input "15000.00"
click at [569, 194] on div "Bitte auswählen 6 Raten 12 Raten 18 Raten 24 Raten 36 Raten 48 Raten error Fixe…" at bounding box center [654, 184] width 231 height 50
click at [569, 187] on select "Bitte auswählen 6 Raten 12 Raten 18 Raten 24 Raten 36 Raten 48 Raten" at bounding box center [654, 184] width 231 height 18
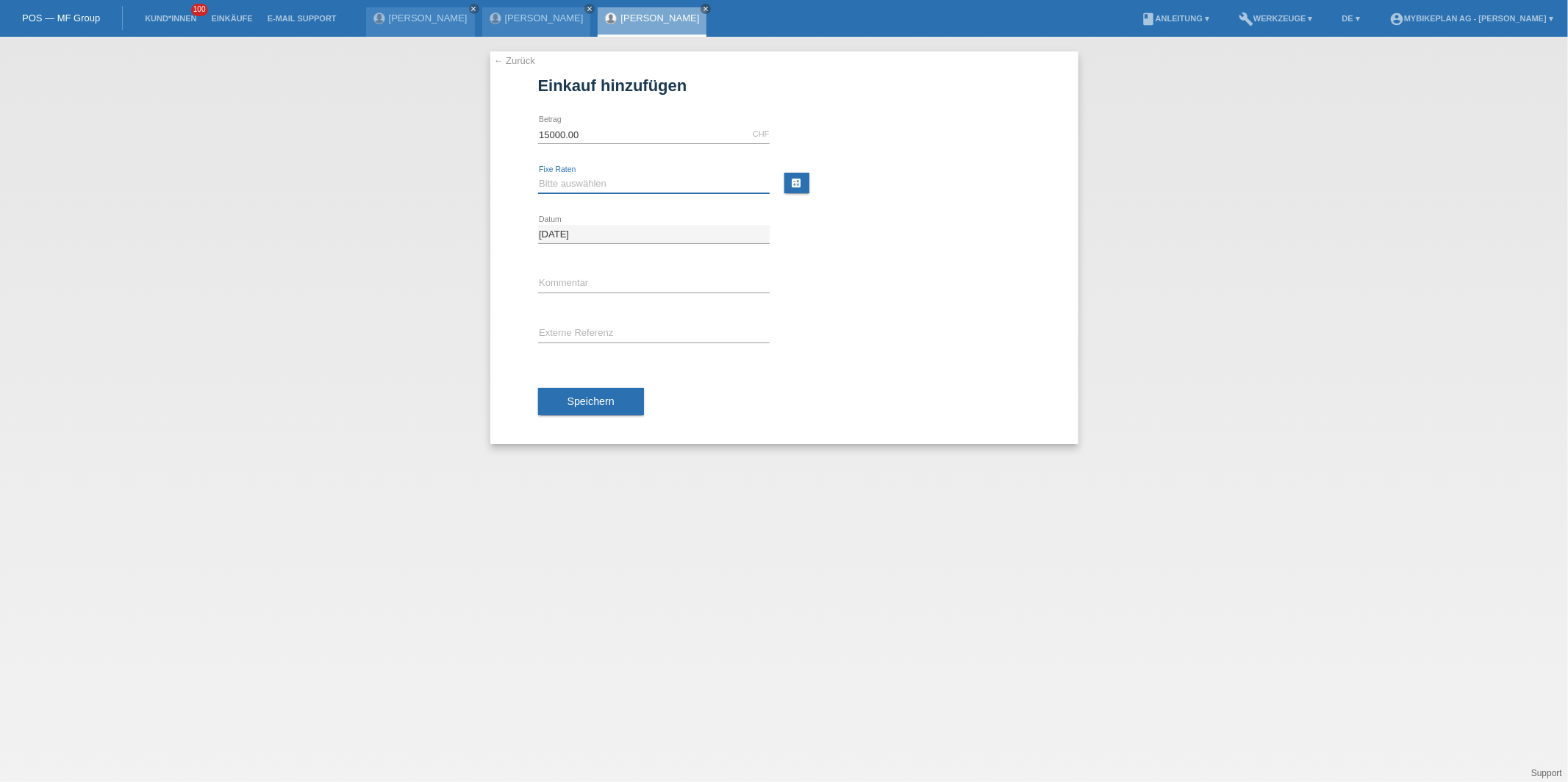
select select "488"
click at [538, 175] on select "Bitte auswählen 6 Raten 12 Raten 18 Raten 24 Raten 36 Raten 48 Raten" at bounding box center [654, 184] width 231 height 18
click at [578, 418] on div "Speichern" at bounding box center [784, 402] width 492 height 85
click at [593, 409] on button "Speichern" at bounding box center [591, 402] width 106 height 28
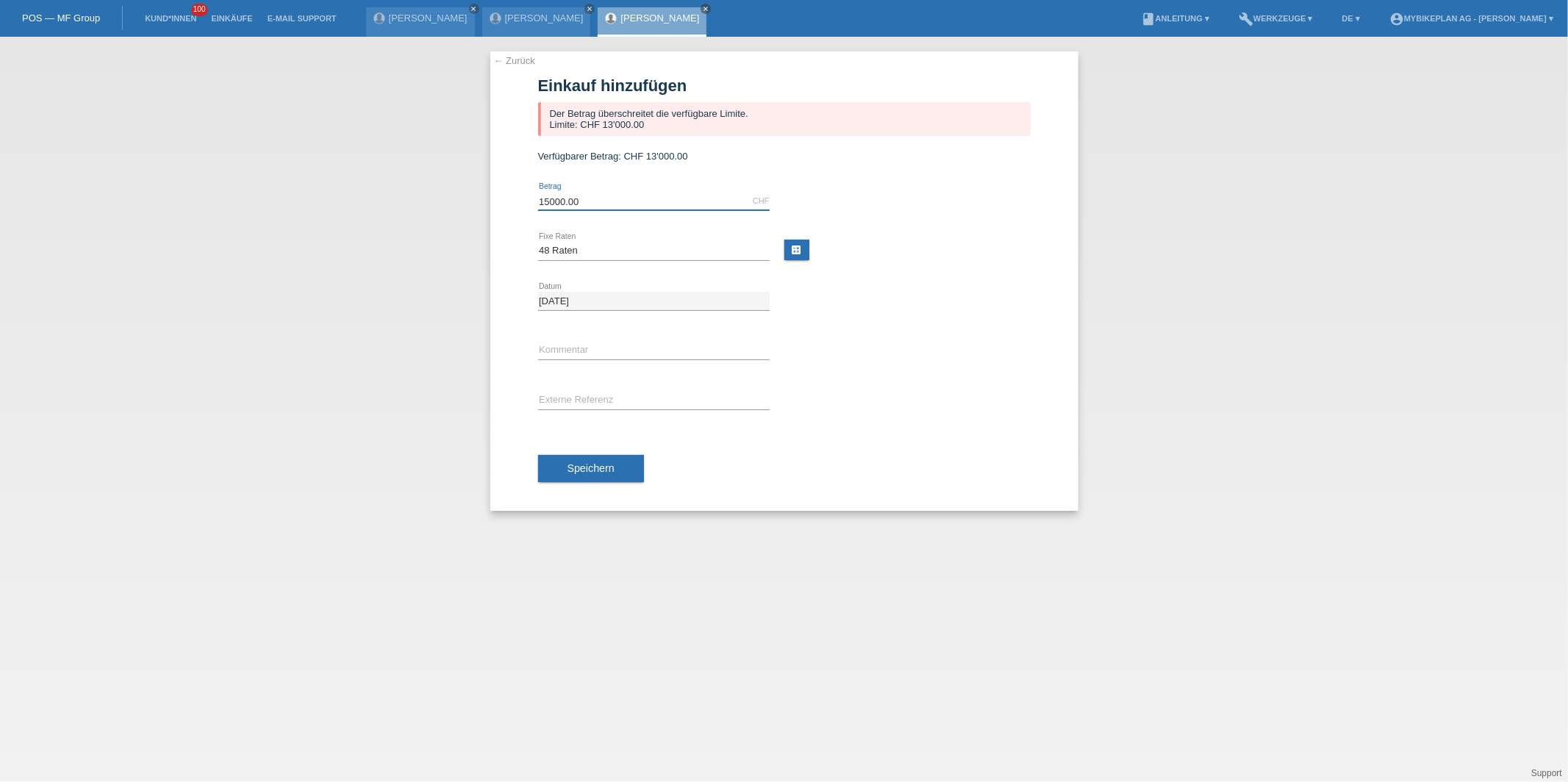
click at [572, 197] on input "15000.00" at bounding box center [654, 201] width 231 height 18
type input "13000.00"
click at [625, 470] on button "Speichern" at bounding box center [591, 469] width 106 height 28
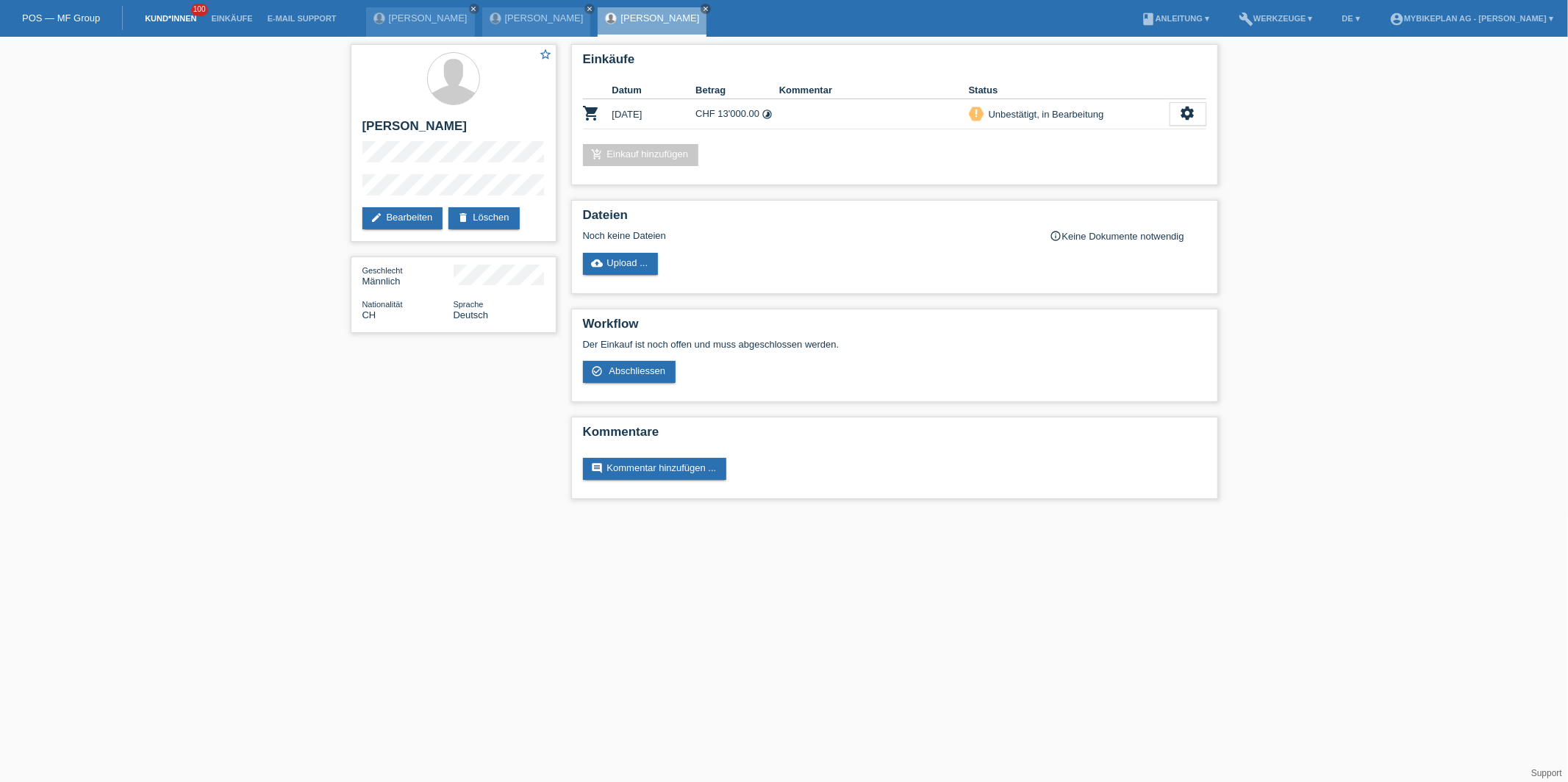
click at [163, 20] on link "Kund*innen" at bounding box center [171, 18] width 66 height 9
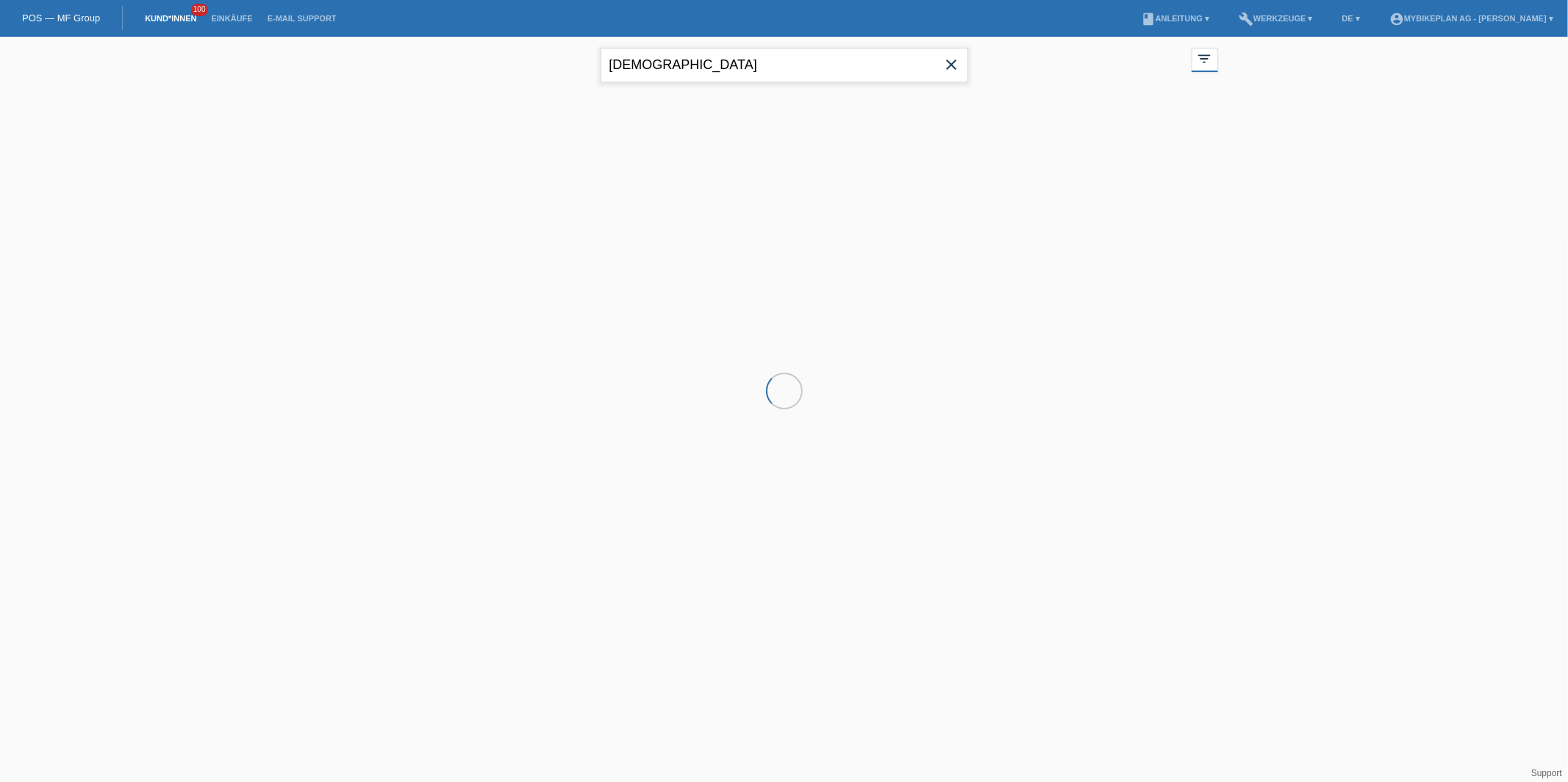
click at [656, 62] on input "esra" at bounding box center [784, 65] width 368 height 34
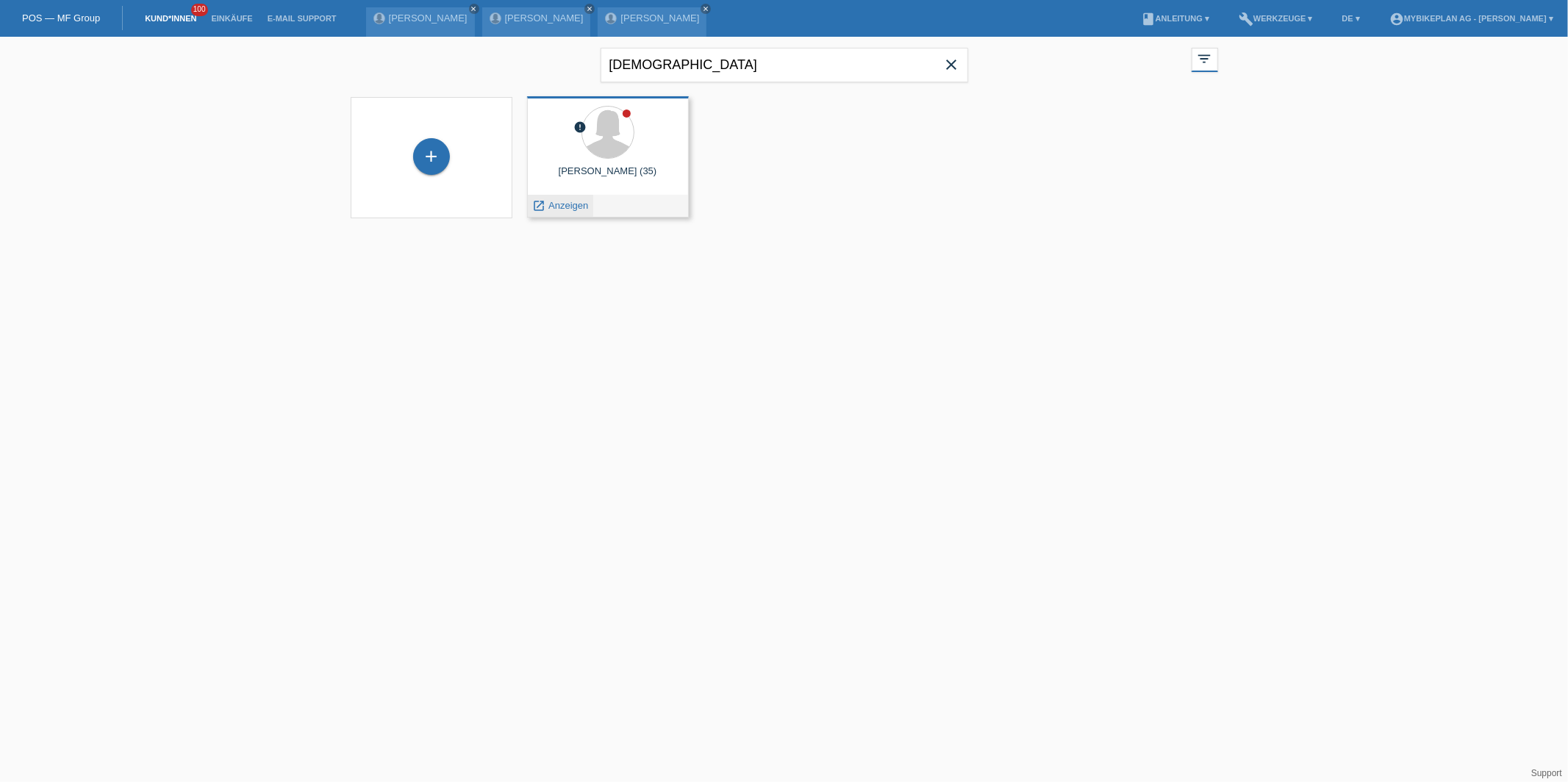
click at [542, 216] on div "launch Anzeigen" at bounding box center [560, 206] width 66 height 22
click at [552, 210] on span "Anzeigen" at bounding box center [568, 206] width 40 height 11
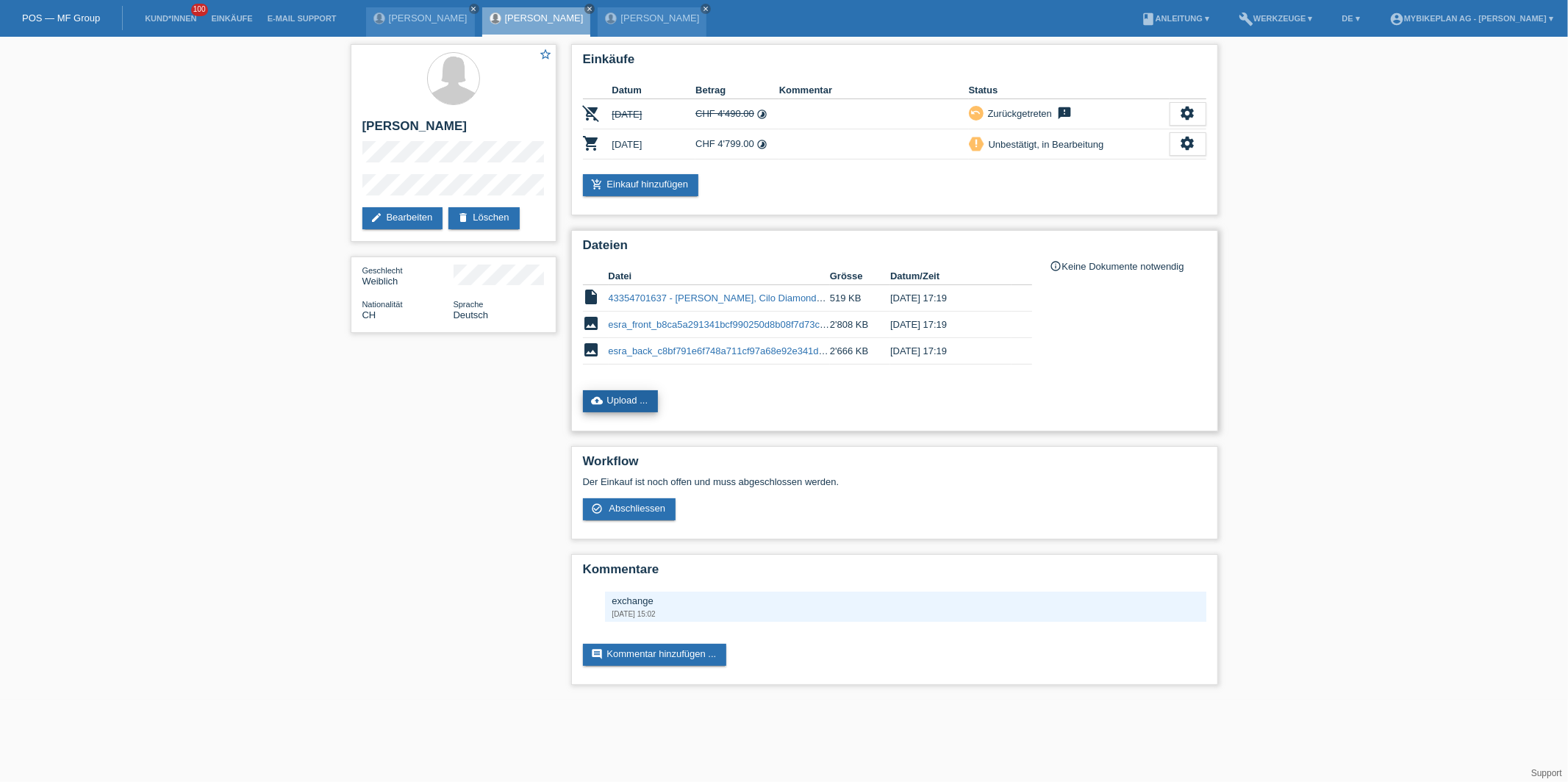
click at [634, 392] on link "cloud_upload Upload ..." at bounding box center [620, 401] width 76 height 22
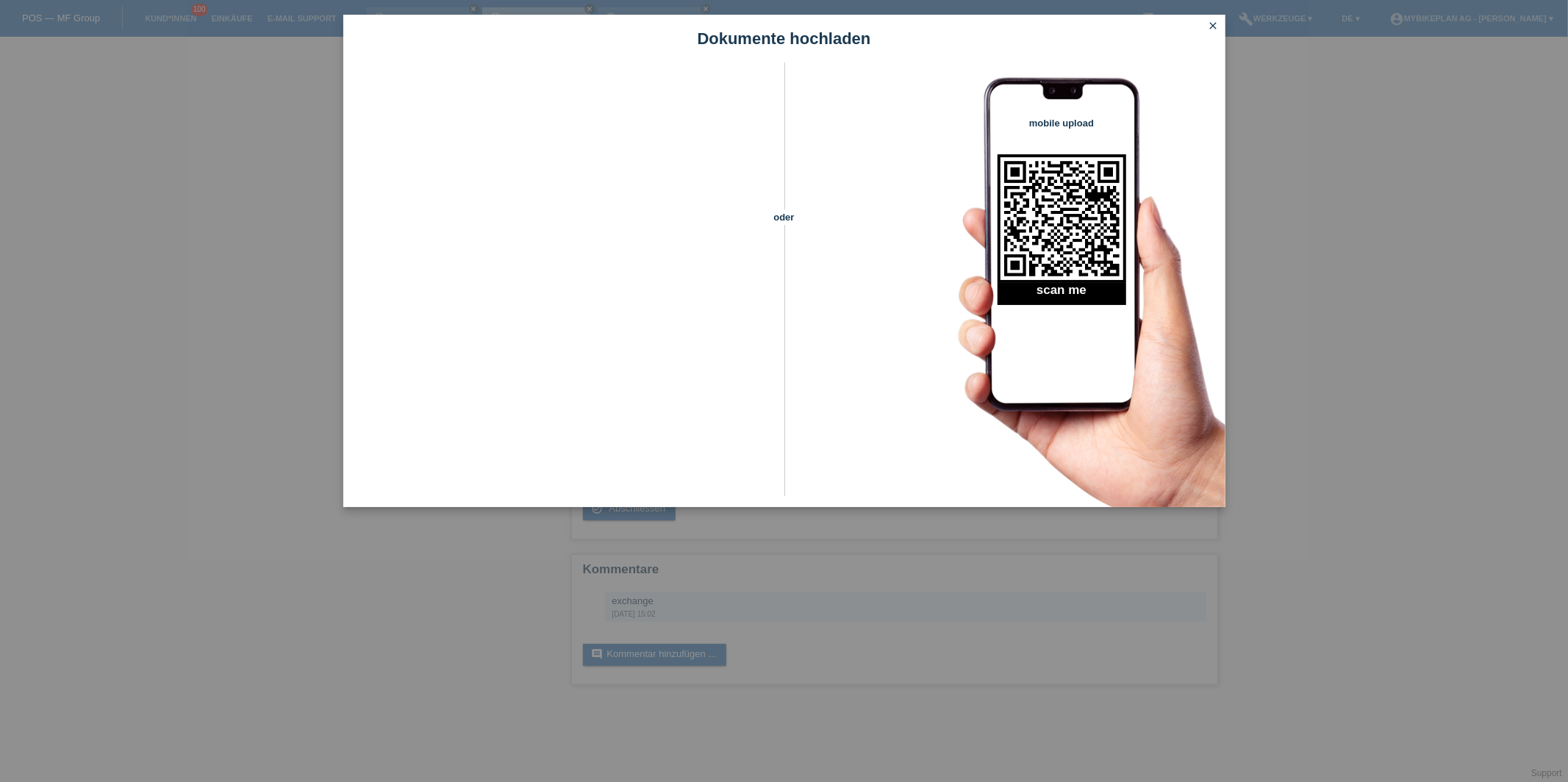
click at [1214, 23] on icon "close" at bounding box center [1213, 26] width 12 height 12
